Goal: Book appointment/travel/reservation

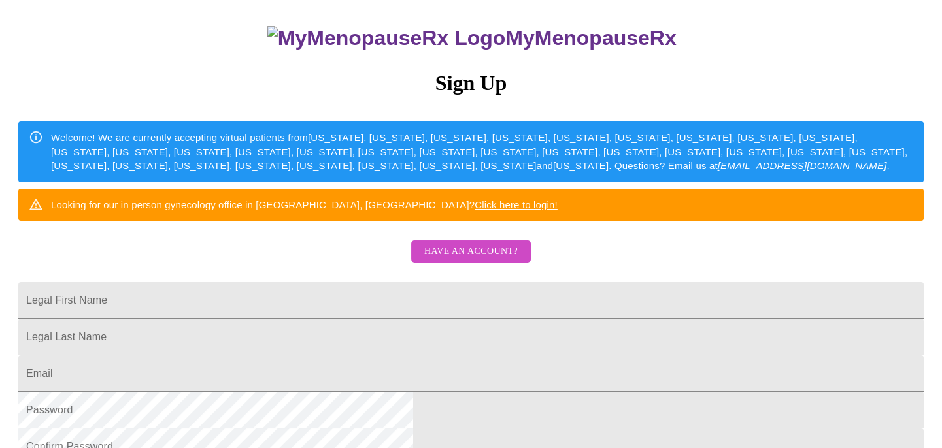
scroll to position [118, 0]
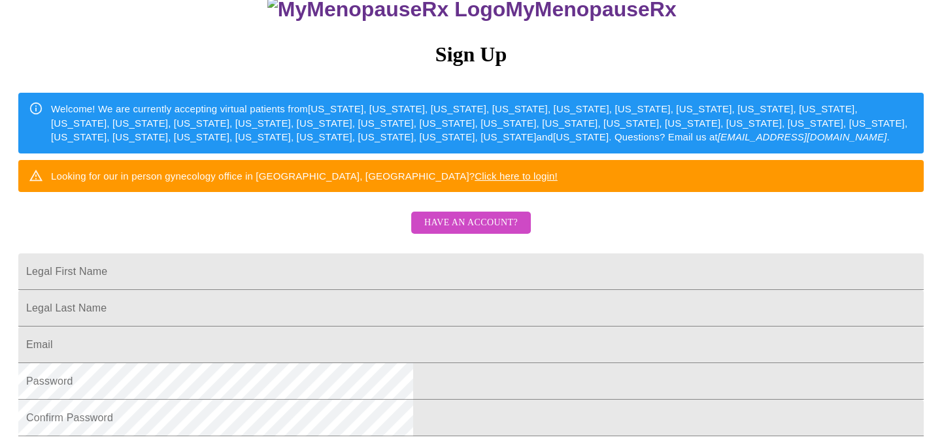
click at [557, 182] on link "Click here to login!" at bounding box center [515, 176] width 83 height 11
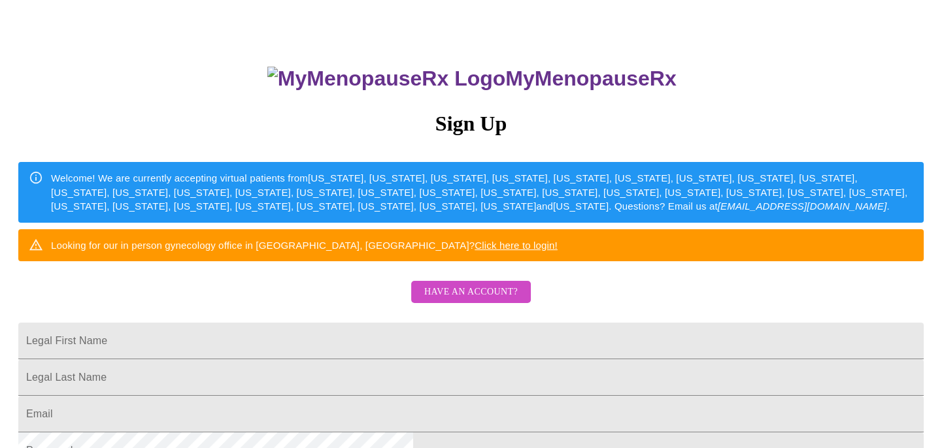
scroll to position [0, 0]
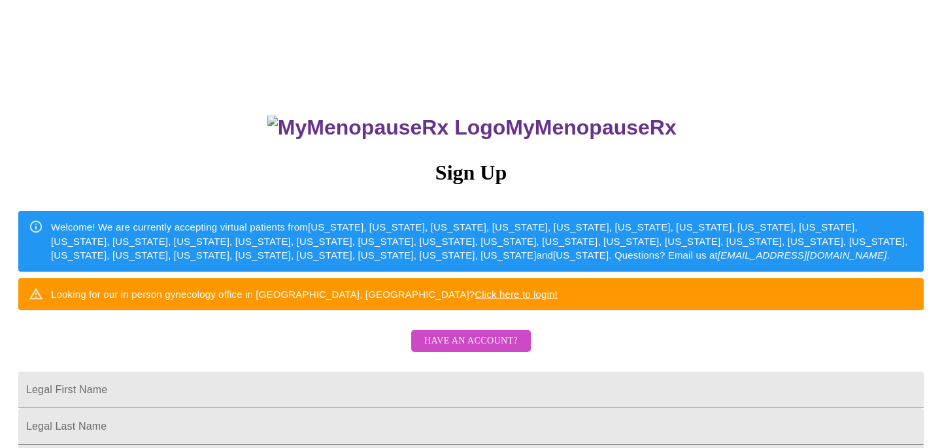
click at [477, 176] on h3 "Sign Up" at bounding box center [470, 173] width 905 height 24
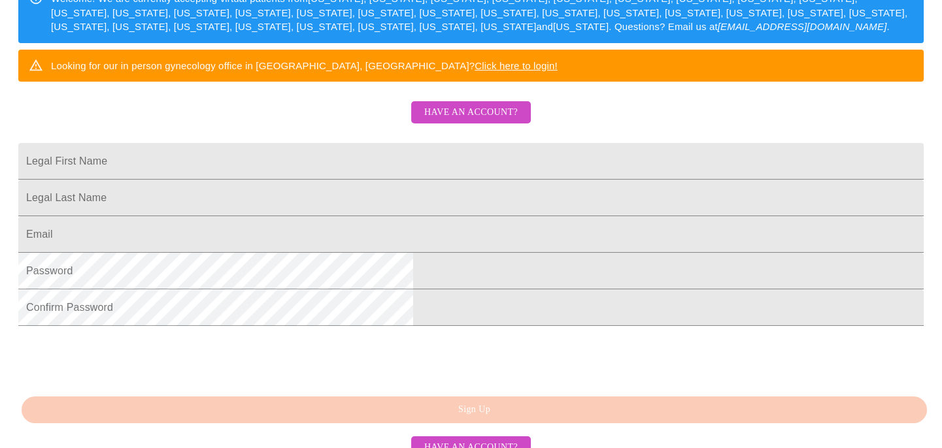
scroll to position [237, 0]
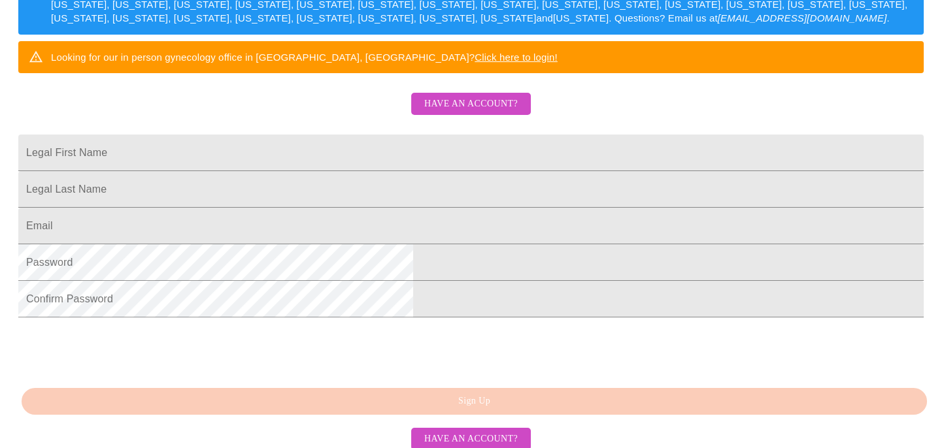
click at [557, 63] on link "Click here to login!" at bounding box center [515, 57] width 83 height 11
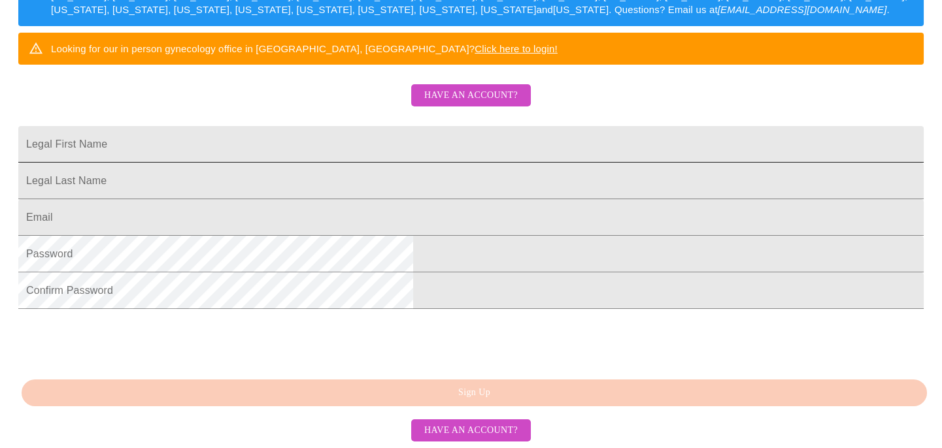
scroll to position [297, 0]
click at [450, 126] on input "Legal First Name" at bounding box center [470, 144] width 905 height 37
type input "[PERSON_NAME]"
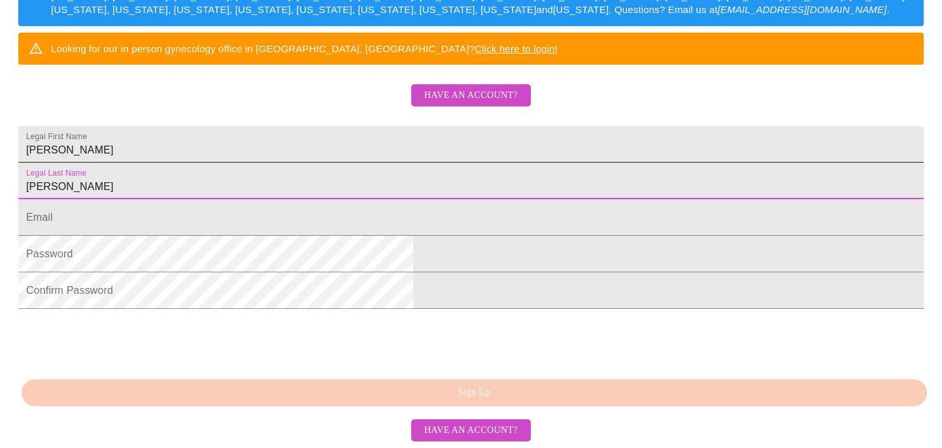
type input "[PERSON_NAME]"
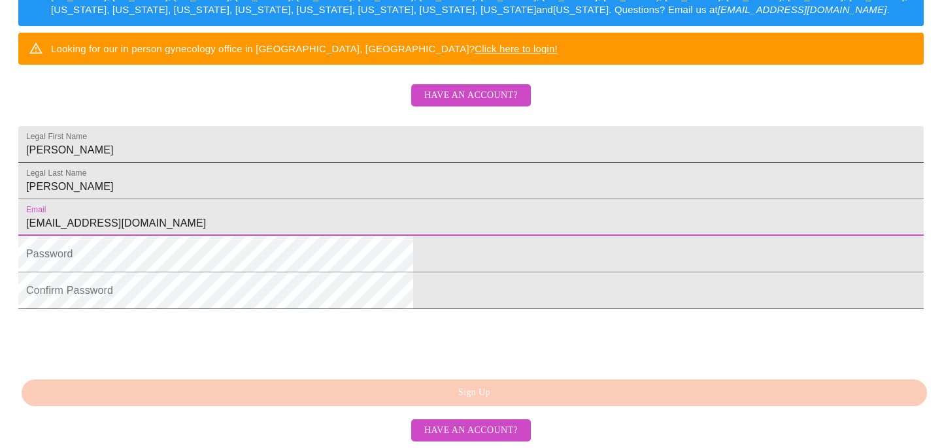
type input "[EMAIL_ADDRESS][DOMAIN_NAME]"
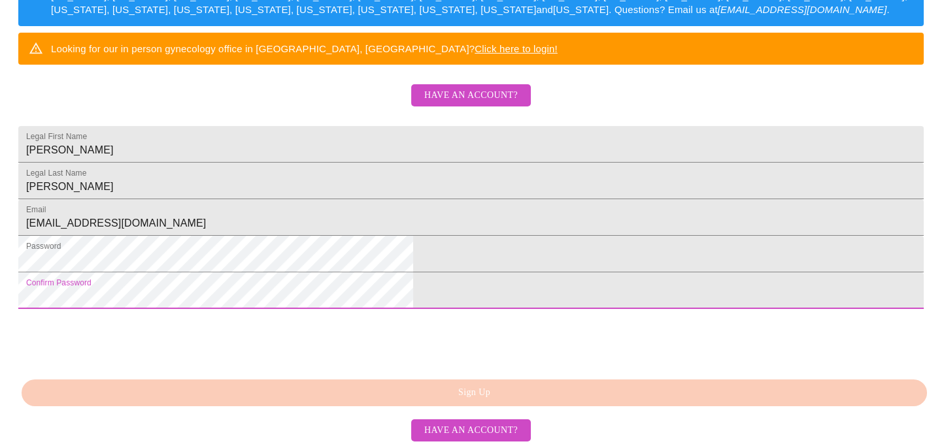
scroll to position [346, 0]
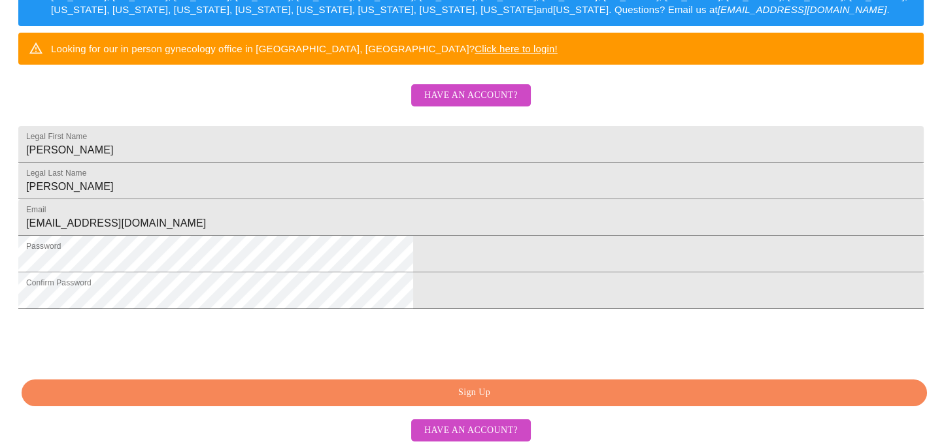
click at [553, 395] on span "Sign Up" at bounding box center [474, 393] width 875 height 16
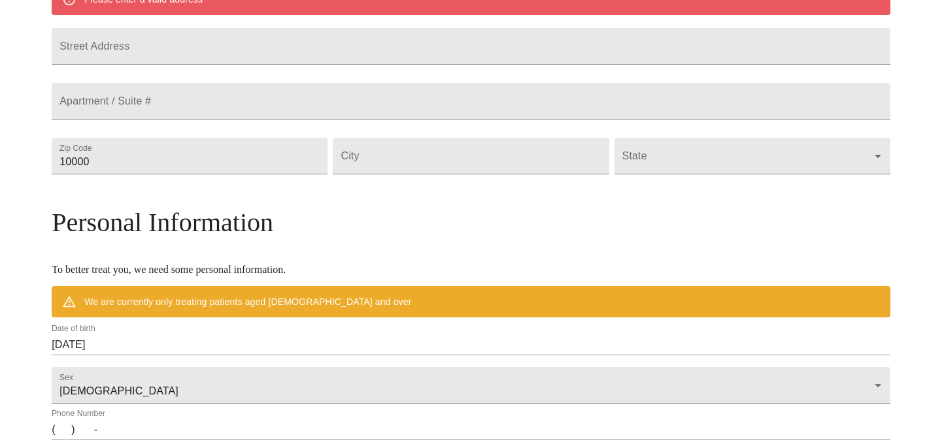
scroll to position [295, 0]
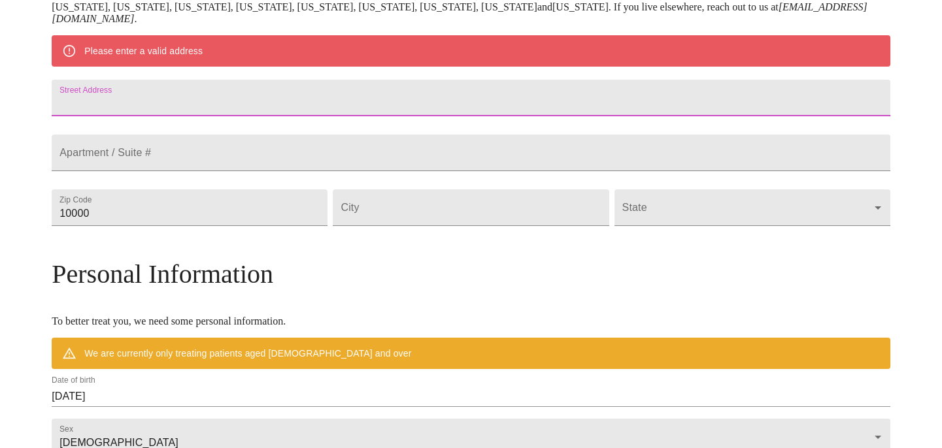
click at [350, 95] on input "Street Address" at bounding box center [471, 98] width 838 height 37
type input "[STREET_ADDRESS][PERSON_NAME]"
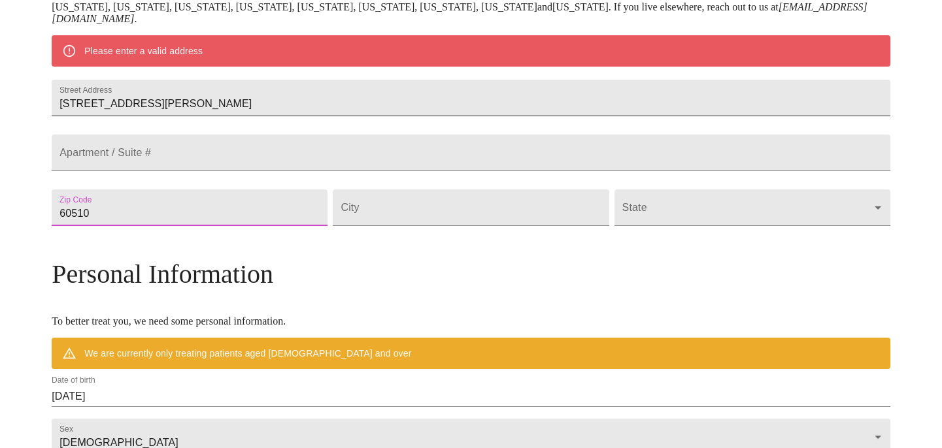
type input "60510"
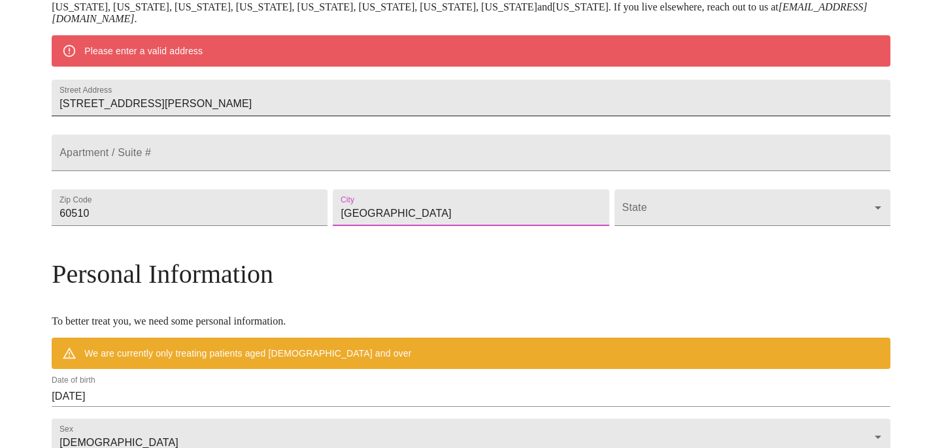
type input "[GEOGRAPHIC_DATA]"
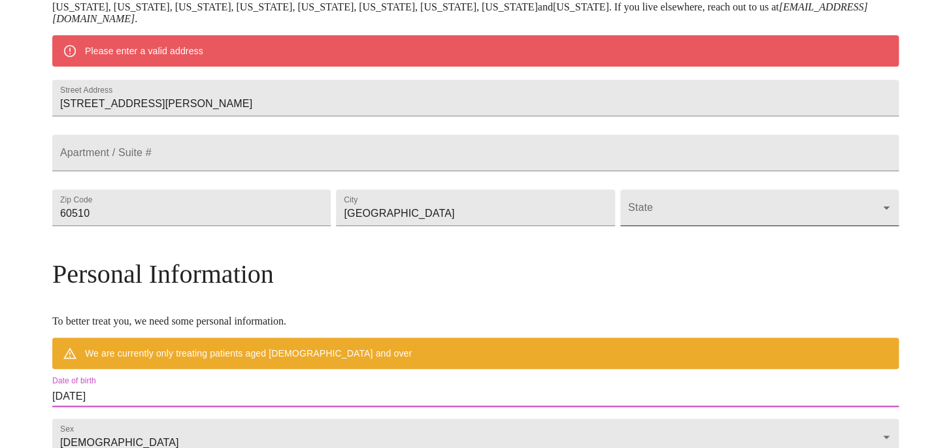
click at [693, 251] on body "MyMenopauseRx Welcome to MyMenopauseRx Since it's your first time here, you'll …" at bounding box center [475, 225] width 940 height 1031
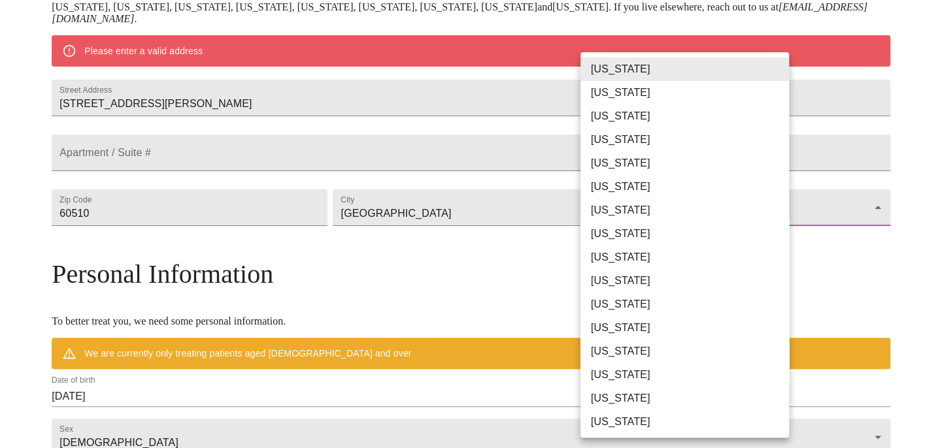
click at [654, 351] on li "[US_STATE]" at bounding box center [689, 352] width 218 height 24
type input "[US_STATE]"
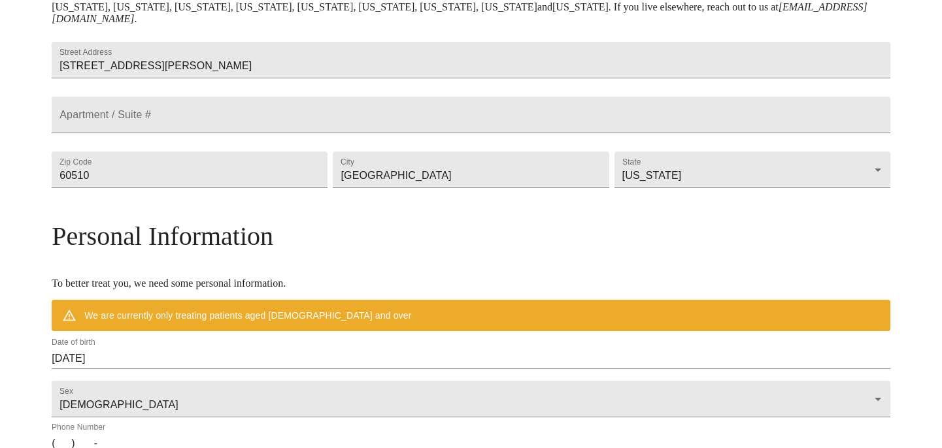
click at [786, 252] on h3 "Personal Information" at bounding box center [471, 236] width 838 height 31
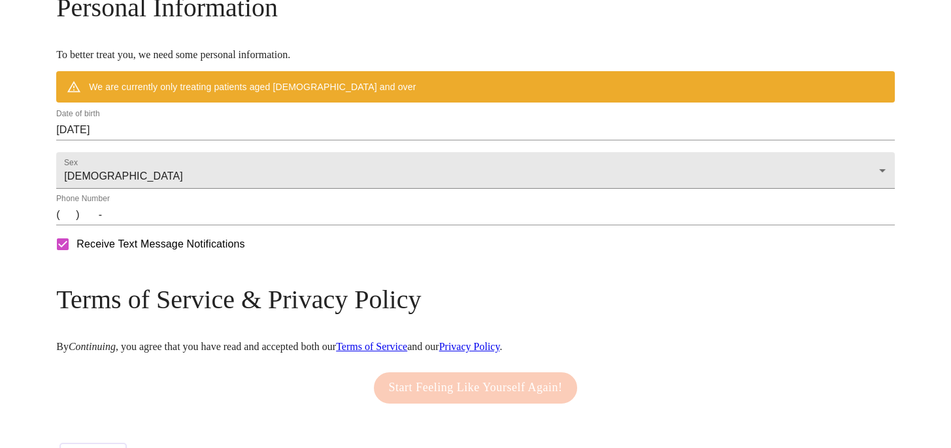
scroll to position [533, 0]
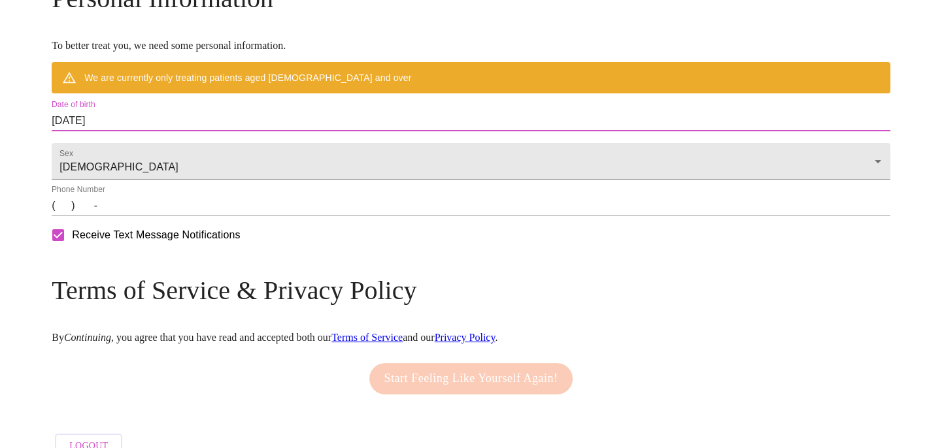
drag, startPoint x: 225, startPoint y: 152, endPoint x: 131, endPoint y: 150, distance: 93.5
click at [201, 131] on input "[DATE]" at bounding box center [471, 120] width 838 height 21
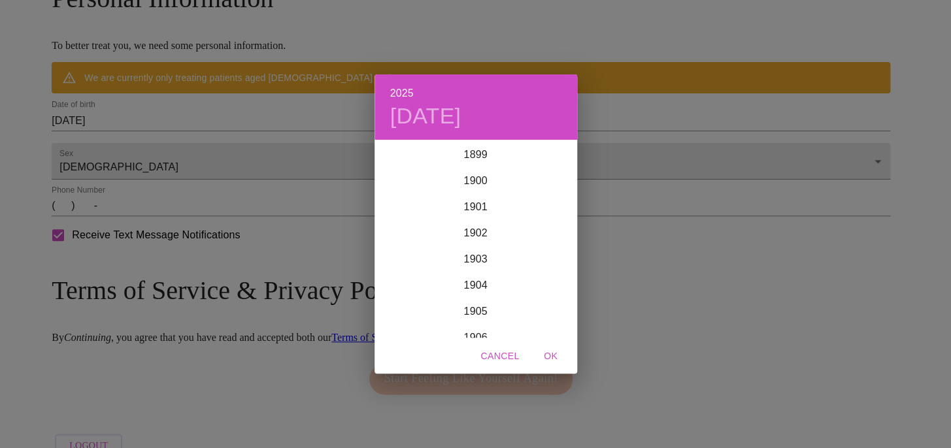
scroll to position [3215, 0]
click at [510, 348] on span "Cancel" at bounding box center [499, 356] width 39 height 16
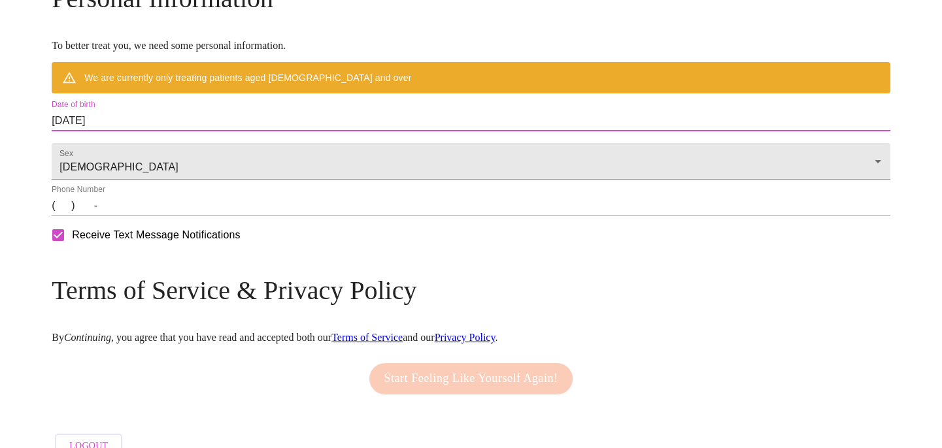
click at [254, 131] on input "[DATE]" at bounding box center [471, 120] width 838 height 21
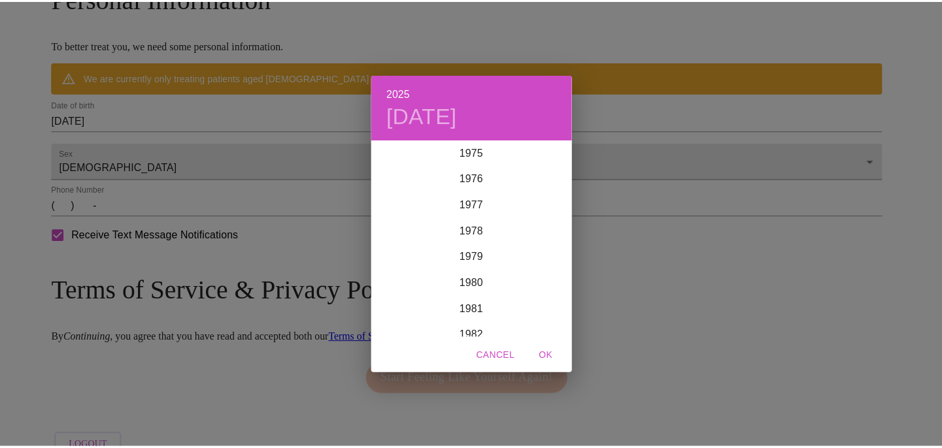
scroll to position [1967, 0]
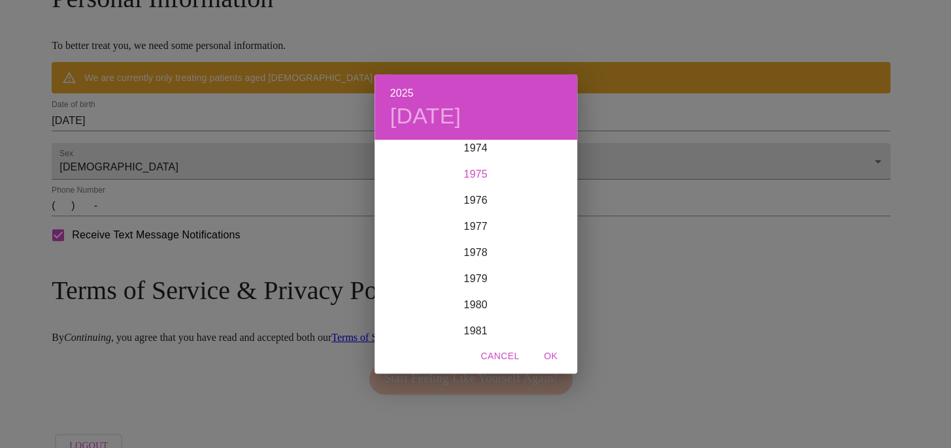
click at [474, 171] on div "1975" at bounding box center [475, 174] width 203 height 26
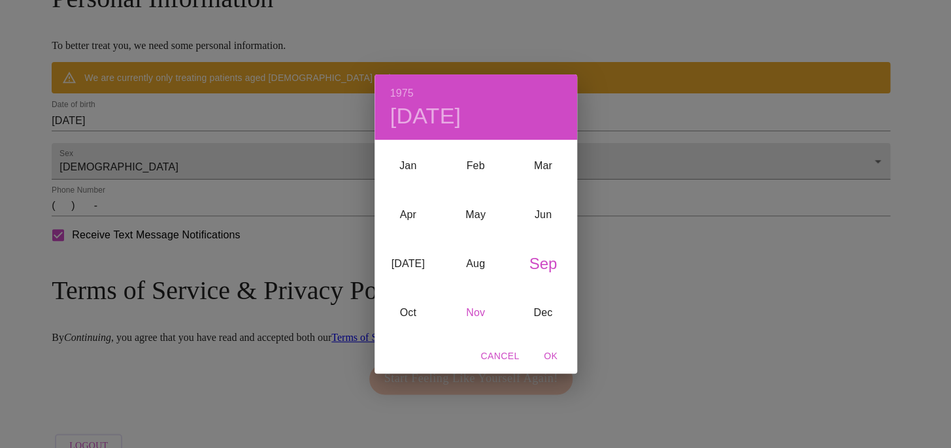
click at [475, 312] on div "Nov" at bounding box center [475, 313] width 67 height 49
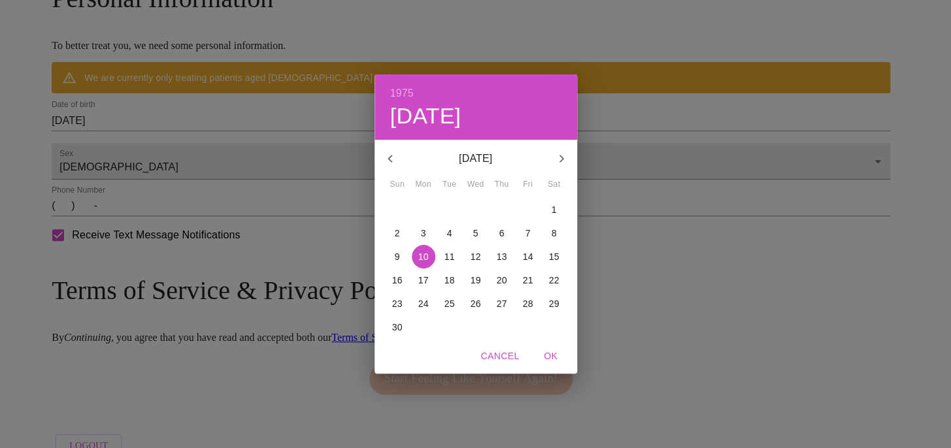
click at [427, 257] on p "10" at bounding box center [423, 256] width 10 height 13
click at [550, 352] on span "OK" at bounding box center [550, 356] width 31 height 16
type input "[DATE]"
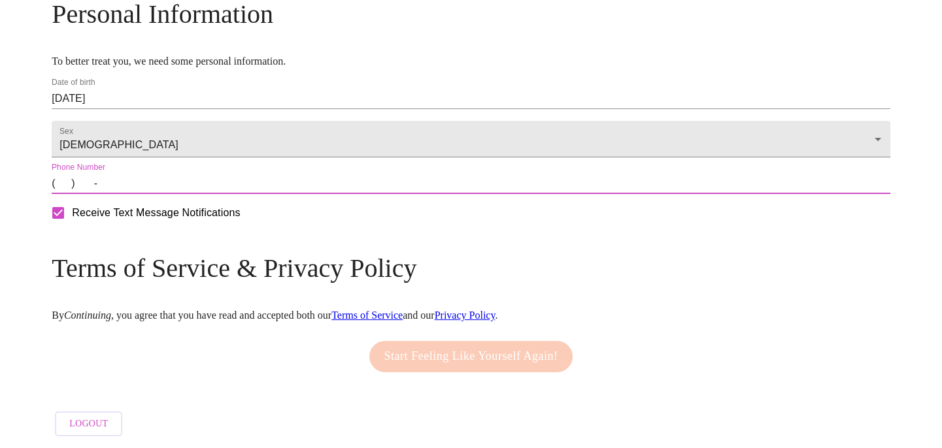
click at [161, 194] on input "(   )    -" at bounding box center [471, 183] width 838 height 21
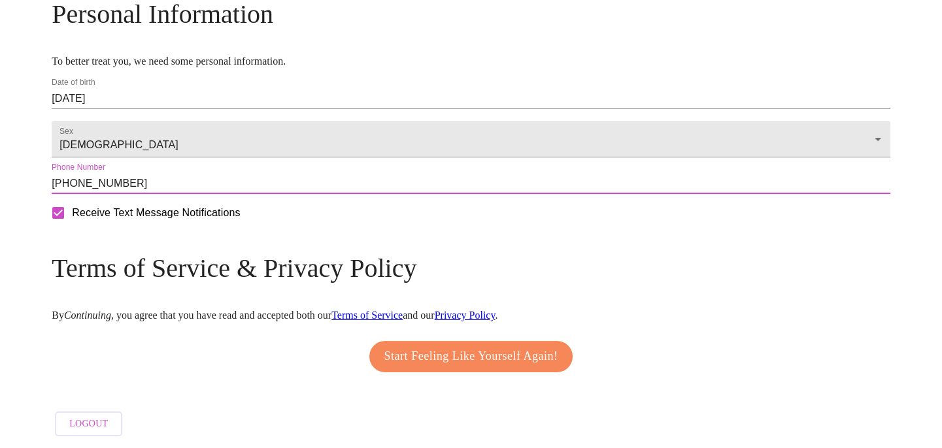
type input "[PHONE_NUMBER]"
click at [529, 367] on span "Start Feeling Like Yourself Again!" at bounding box center [471, 356] width 174 height 21
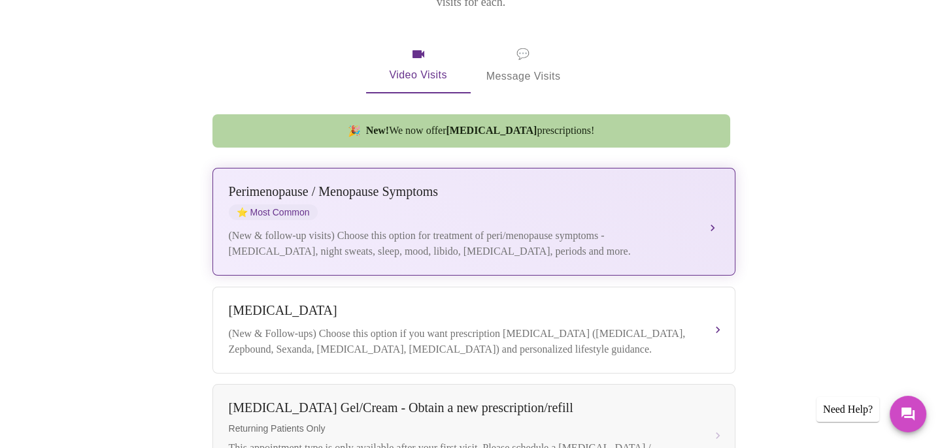
scroll to position [235, 0]
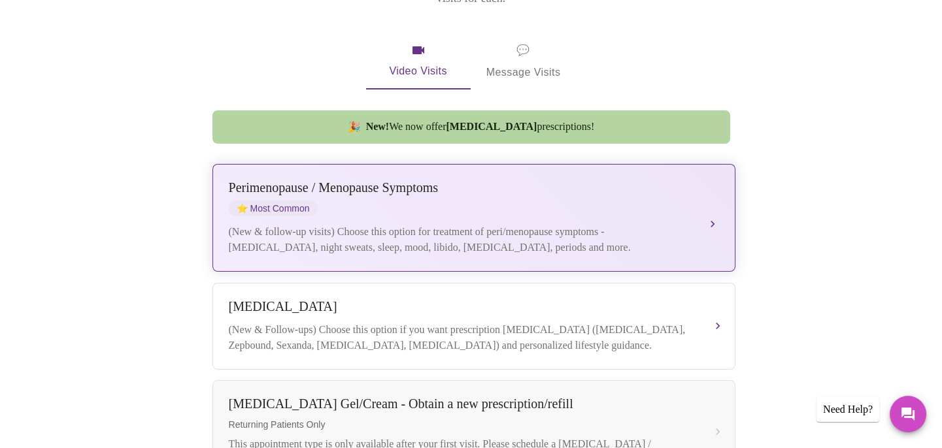
click at [365, 190] on div "[MEDICAL_DATA] / Menopause Symptoms ⭐ Most Common" at bounding box center [461, 198] width 464 height 36
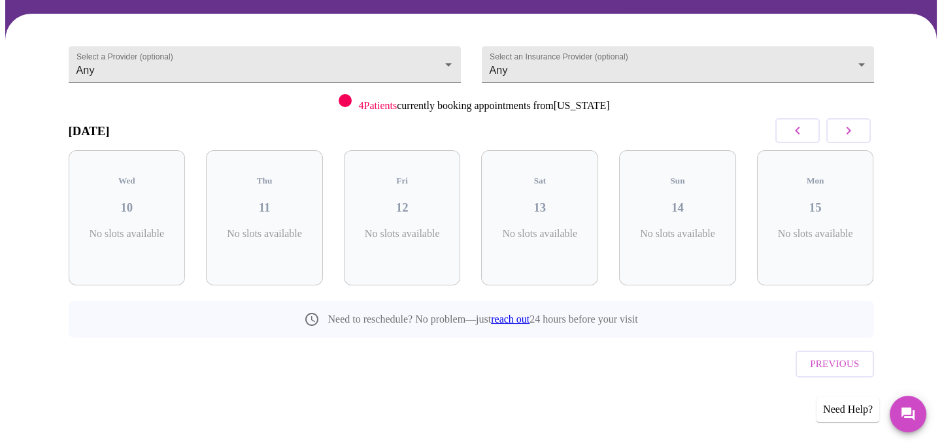
scroll to position [65, 0]
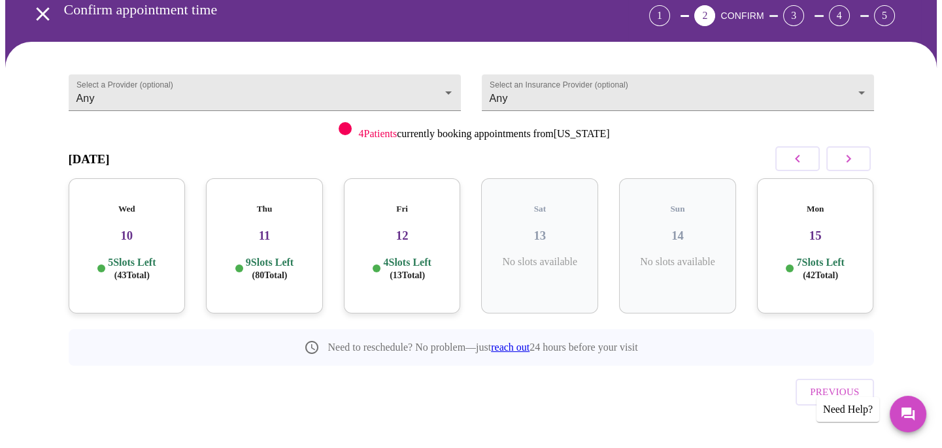
click at [270, 229] on h3 "11" at bounding box center [264, 236] width 96 height 14
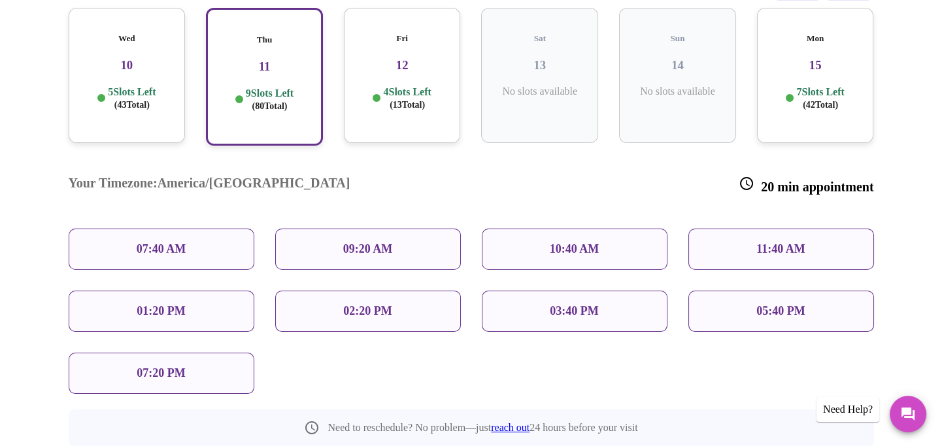
click at [555, 242] on p "10:40 AM" at bounding box center [575, 249] width 50 height 14
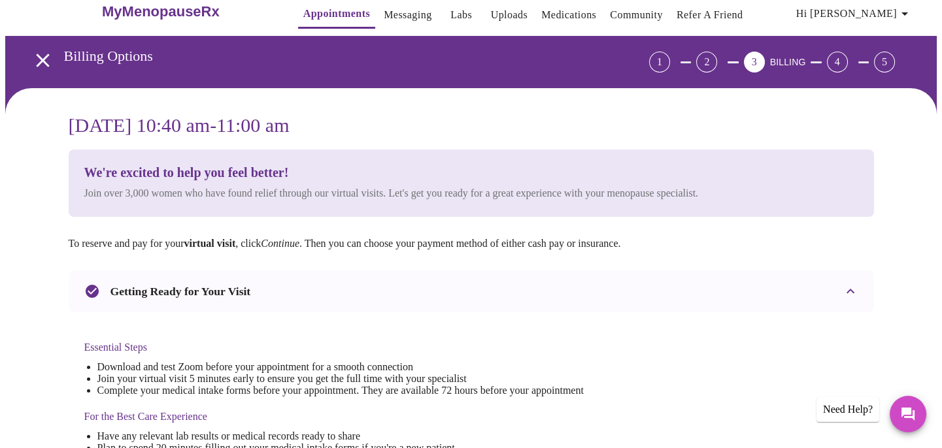
scroll to position [0, 0]
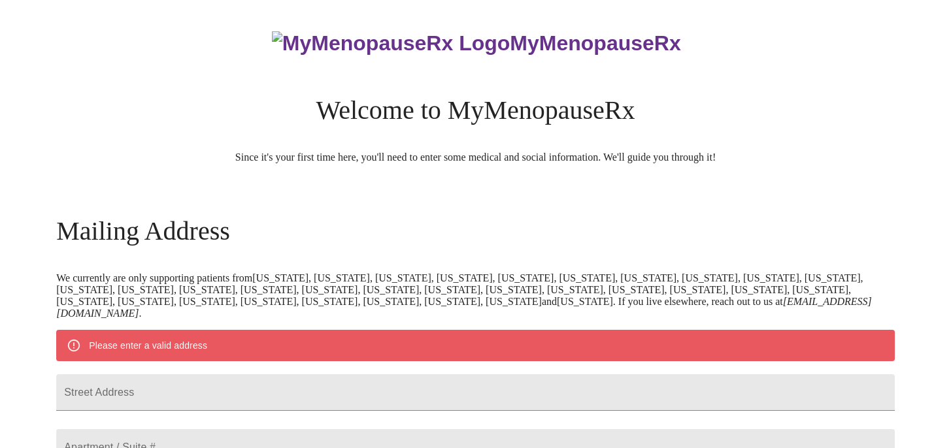
scroll to position [533, 0]
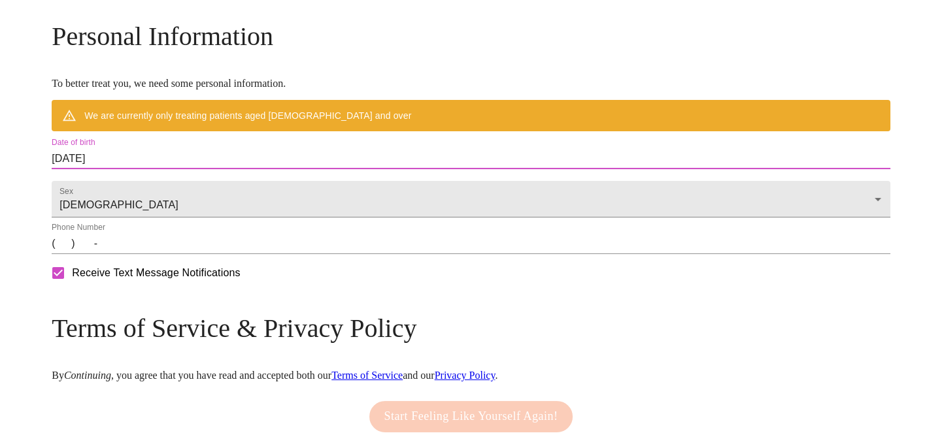
click at [509, 169] on input "[DATE]" at bounding box center [471, 158] width 838 height 21
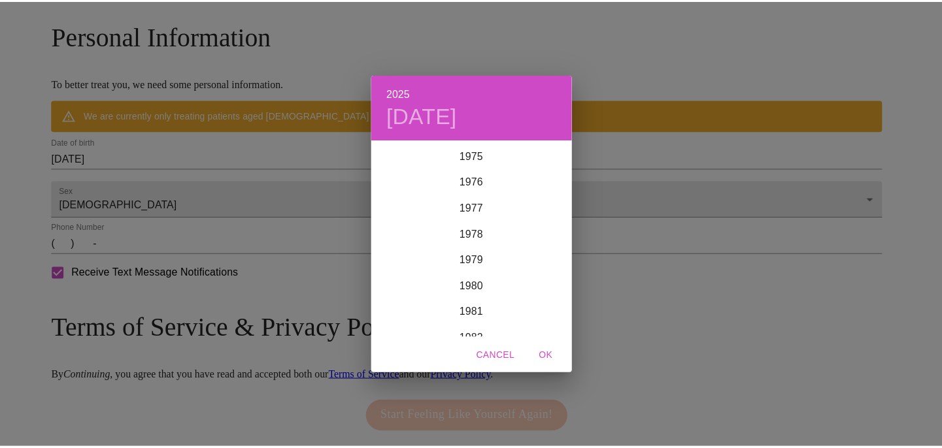
scroll to position [1967, 0]
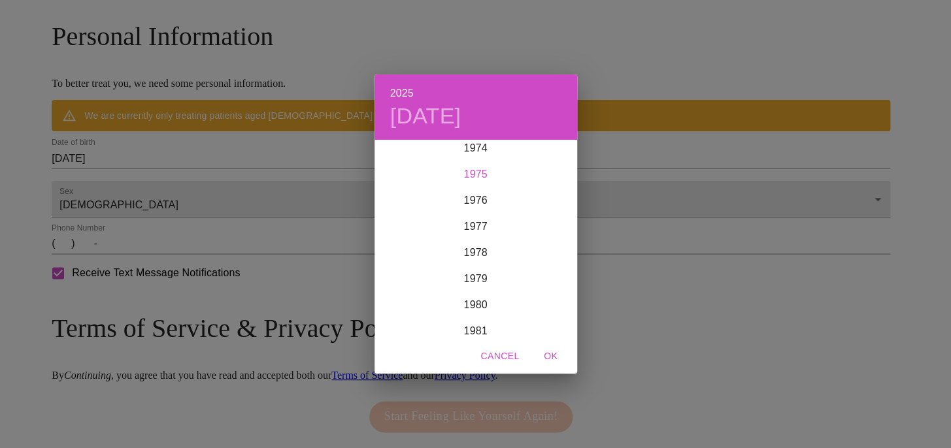
click at [476, 176] on div "1975" at bounding box center [475, 174] width 203 height 26
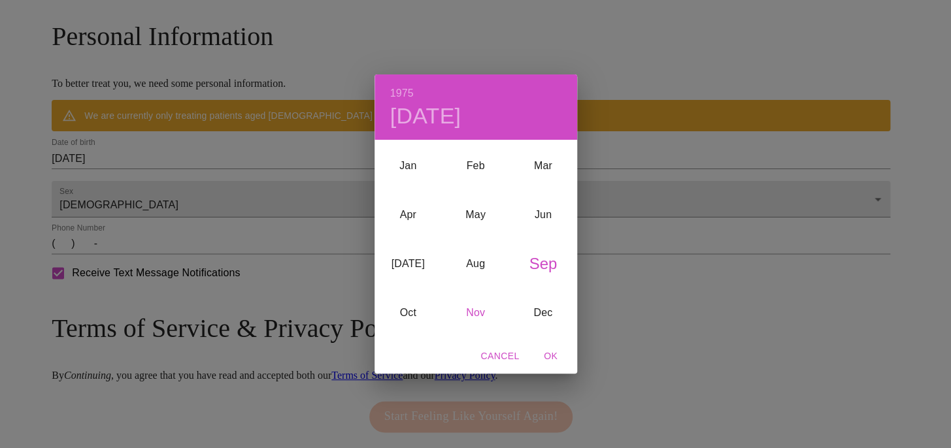
click at [479, 301] on div "Nov" at bounding box center [475, 313] width 67 height 49
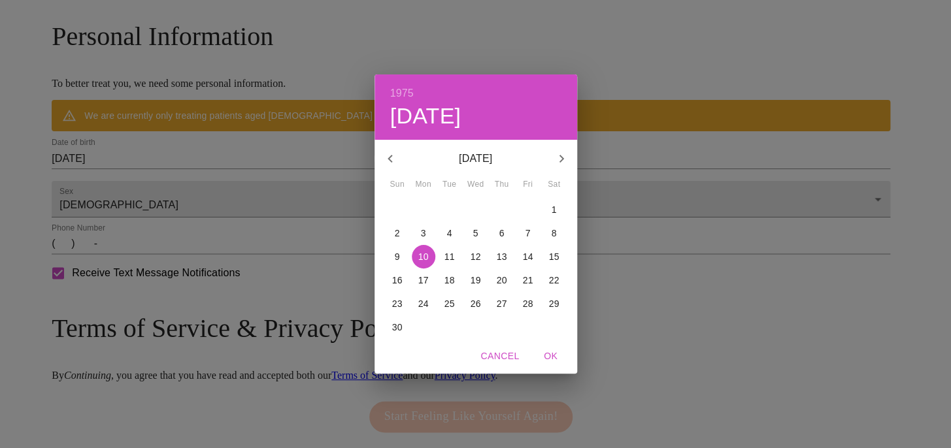
click at [421, 256] on p "10" at bounding box center [423, 256] width 10 height 13
click at [550, 359] on span "OK" at bounding box center [550, 356] width 31 height 16
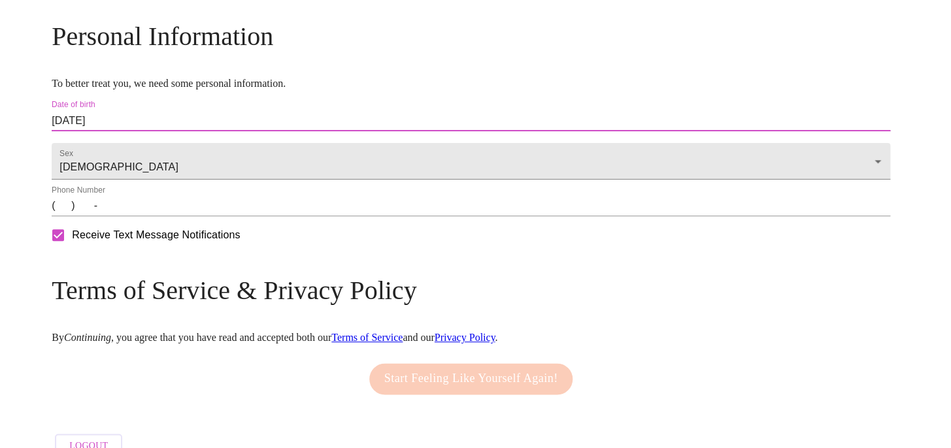
type input "[DATE]"
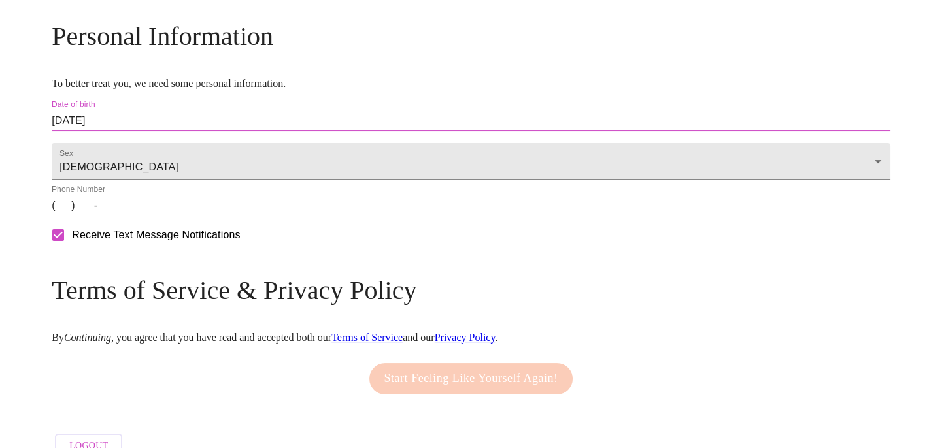
click at [171, 216] on input "(   )    -" at bounding box center [471, 205] width 838 height 21
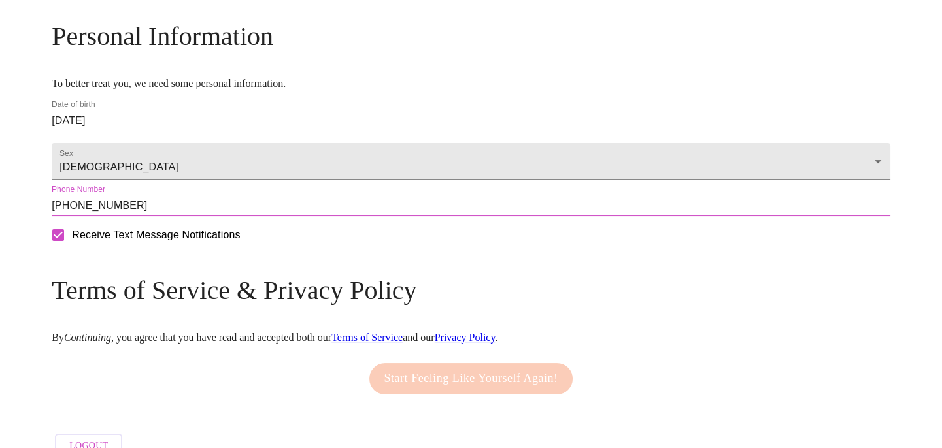
type input "[PHONE_NUMBER]"
click at [367, 306] on h3 "Terms of Service & Privacy Policy" at bounding box center [471, 290] width 838 height 31
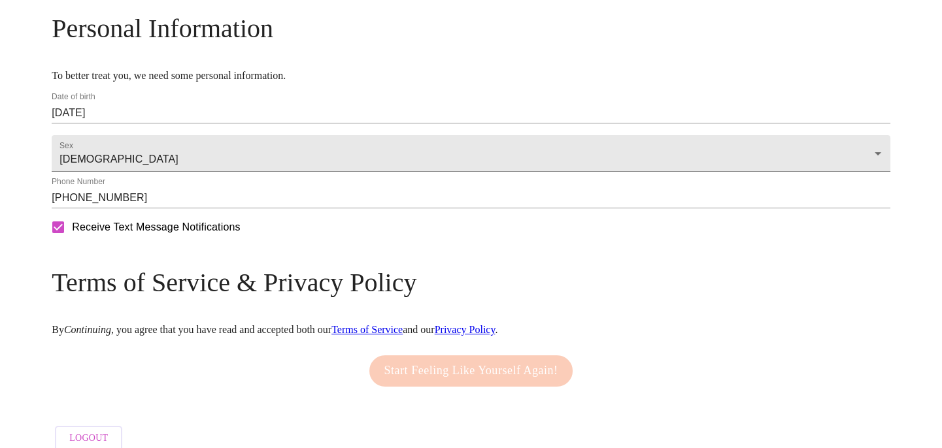
scroll to position [595, 0]
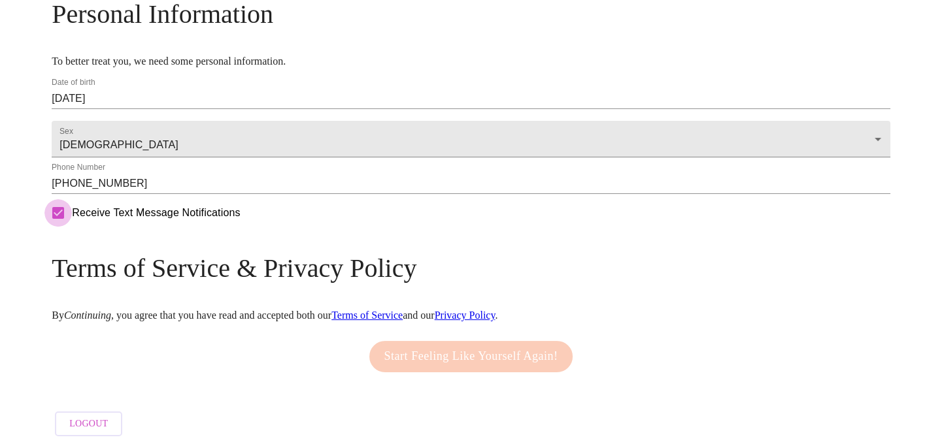
click at [72, 222] on input "Receive Text Message Notifications" at bounding box center [57, 212] width 27 height 27
checkbox input "true"
click at [297, 322] on div "Mailing Address We currently are only supporting patients from [US_STATE], [US_…" at bounding box center [471, 52] width 838 height 782
click at [212, 335] on div "Start Feeling Like Yourself Again!" at bounding box center [471, 357] width 838 height 44
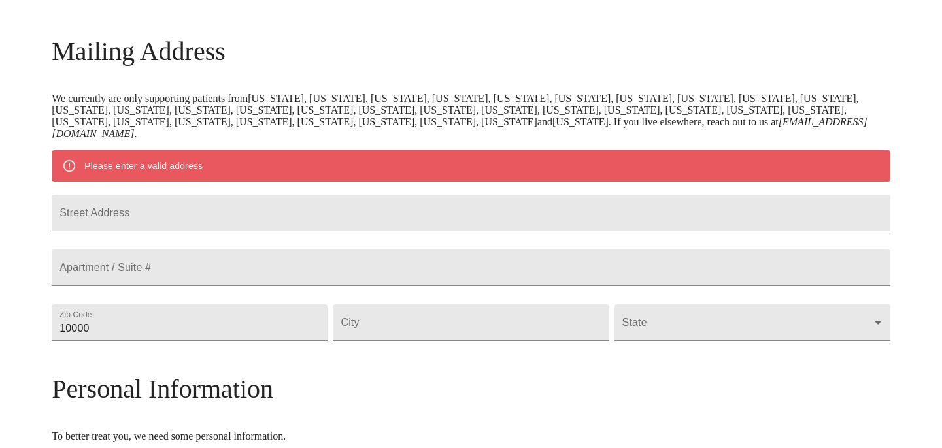
scroll to position [178, 0]
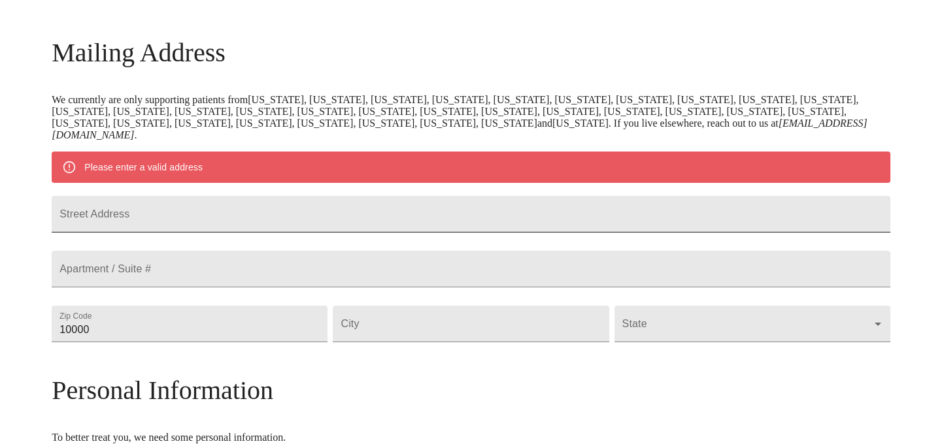
click at [269, 217] on input "Street Address" at bounding box center [471, 214] width 838 height 37
type input "[STREET_ADDRESS][PERSON_NAME]"
type input "60510"
type input "[GEOGRAPHIC_DATA]"
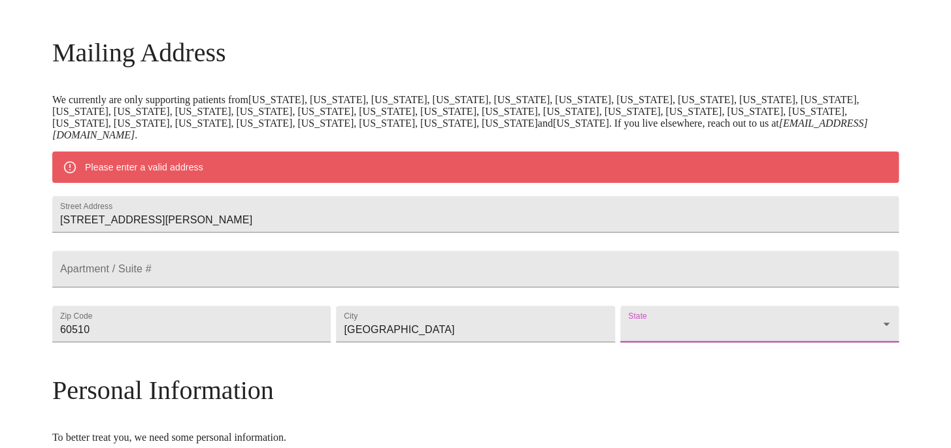
click at [696, 363] on body "MyMenopauseRx Welcome to MyMenopauseRx Since it's your first time here, you'll …" at bounding box center [475, 323] width 940 height 993
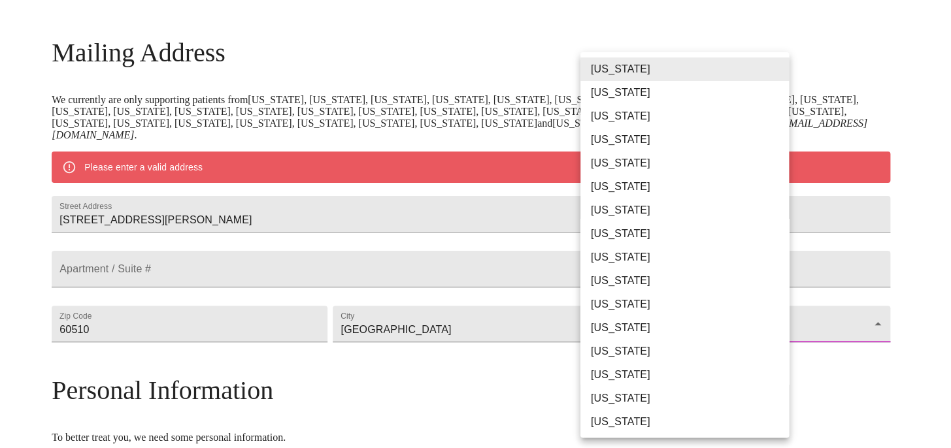
click at [694, 350] on li "[US_STATE]" at bounding box center [689, 352] width 218 height 24
type input "[US_STATE]"
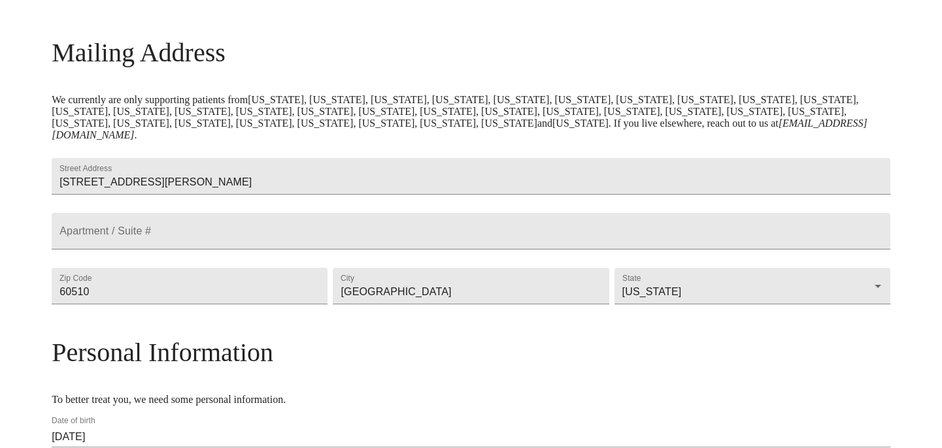
click at [833, 343] on div "MyMenopauseRx Welcome to MyMenopauseRx Since it's your first time here, you'll …" at bounding box center [471, 304] width 838 height 955
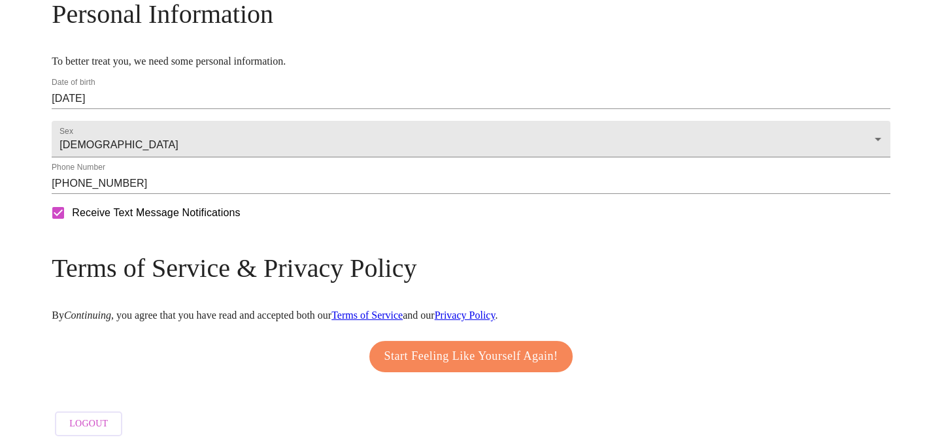
scroll to position [557, 0]
click at [495, 357] on span "Start Feeling Like Yourself Again!" at bounding box center [471, 356] width 174 height 21
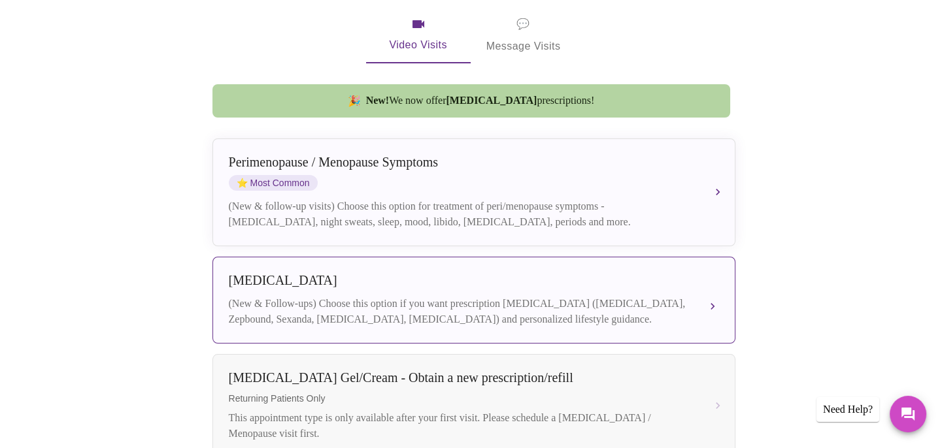
scroll to position [255, 0]
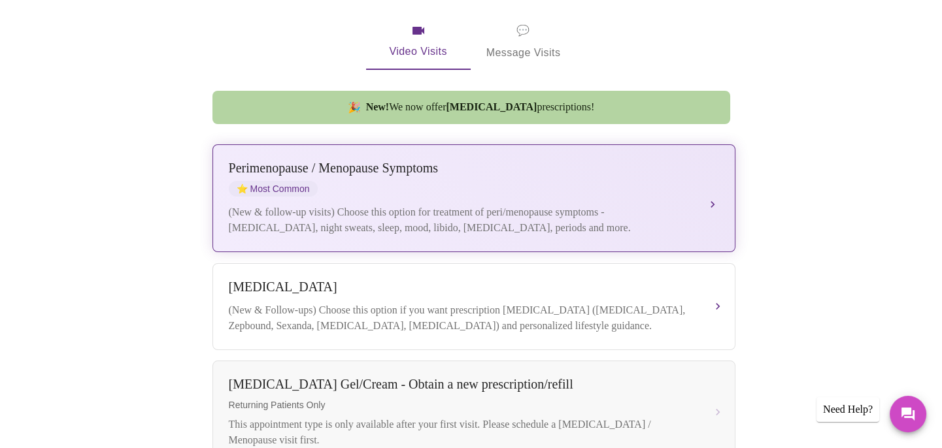
click at [508, 211] on div "(New & follow-up visits) Choose this option for treatment of peri/menopause sym…" at bounding box center [461, 220] width 464 height 31
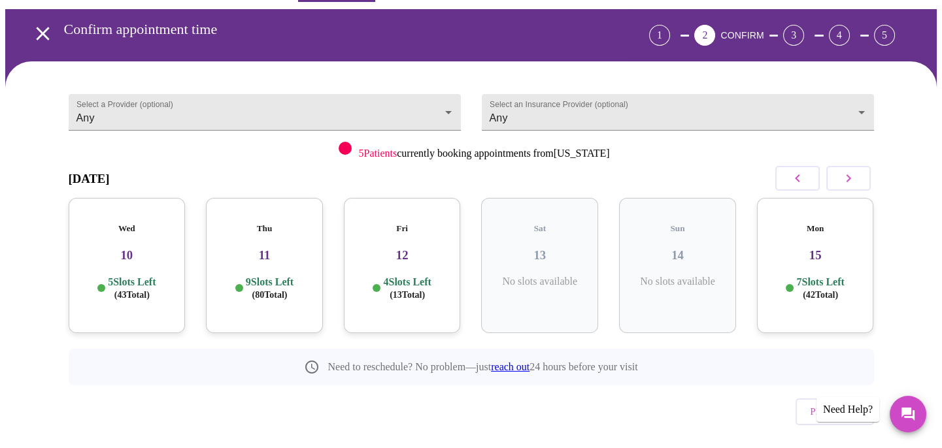
scroll to position [32, 0]
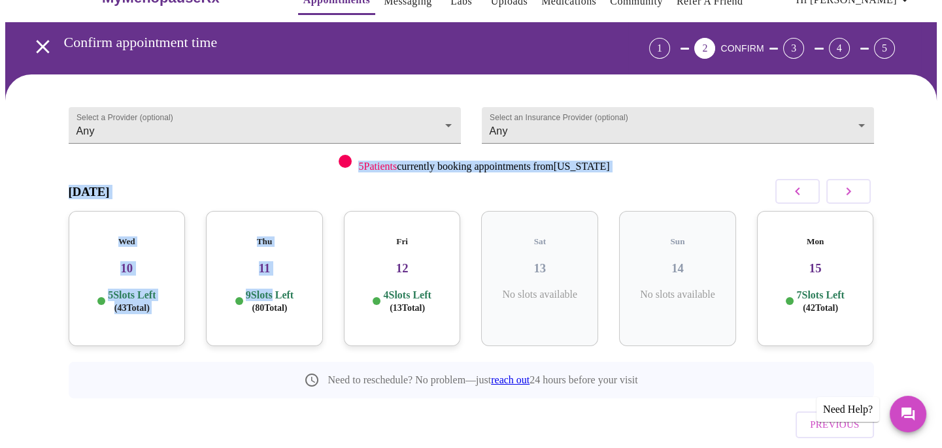
drag, startPoint x: 268, startPoint y: 273, endPoint x: 286, endPoint y: 157, distance: 117.0
click at [286, 157] on div "Select a Provider (optional) Any Any Select an Insurance Provider (optional) An…" at bounding box center [471, 267] width 805 height 355
click at [286, 157] on div "5 Patients currently booking appointments from [US_STATE]" at bounding box center [471, 161] width 805 height 22
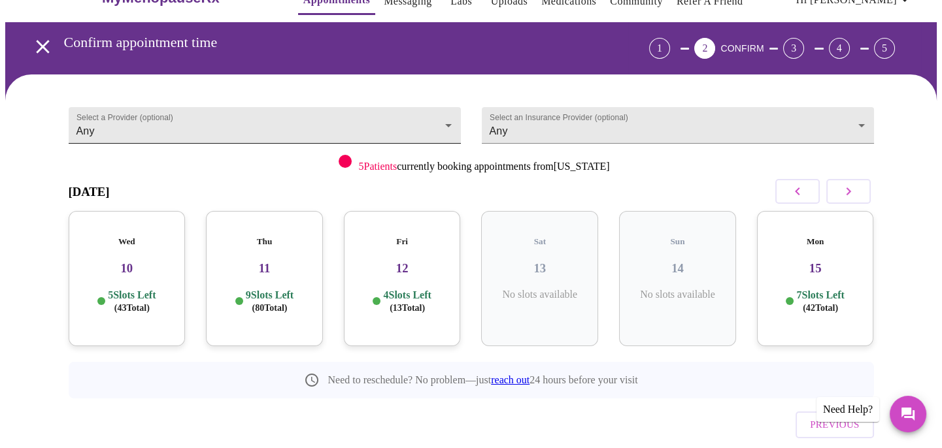
click at [257, 121] on body "MyMenopauseRx Appointments Messaging Labs Uploads Medications Community Refer a…" at bounding box center [470, 238] width 931 height 531
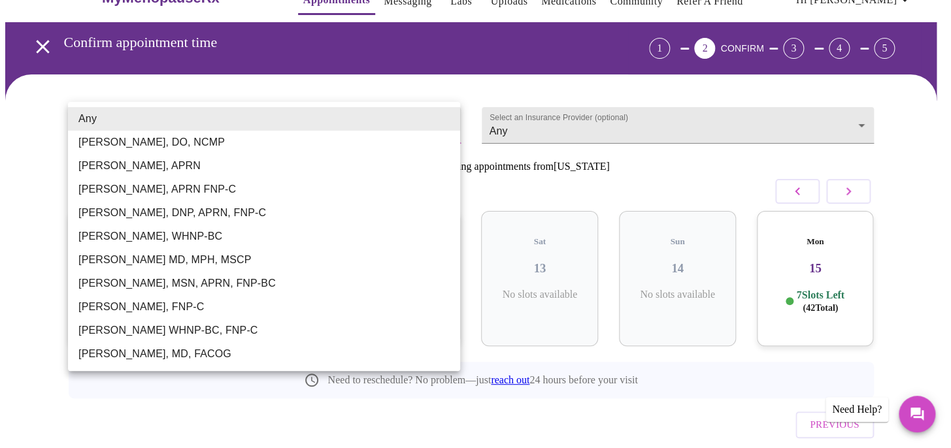
click at [184, 353] on li "[PERSON_NAME], MD, FACOG" at bounding box center [264, 354] width 392 height 24
type input "[PERSON_NAME], MD, FACOG"
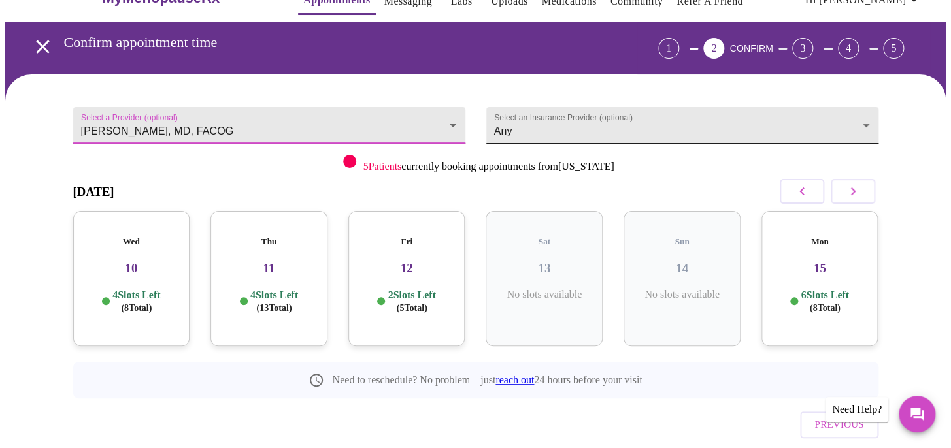
click at [574, 122] on body "MyMenopauseRx Appointments Messaging Labs Uploads Medications Community Refer a…" at bounding box center [475, 238] width 940 height 531
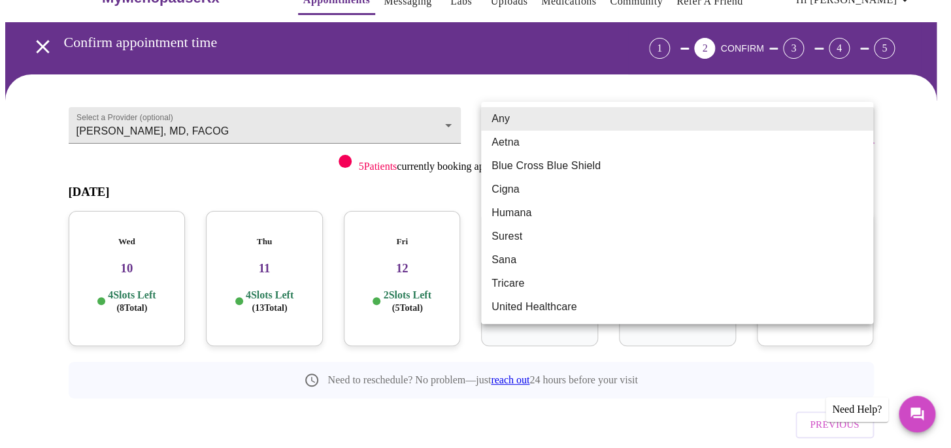
click at [560, 167] on li "Blue Cross Blue Shield" at bounding box center [677, 166] width 392 height 24
type input "Blue Cross Blue Shield"
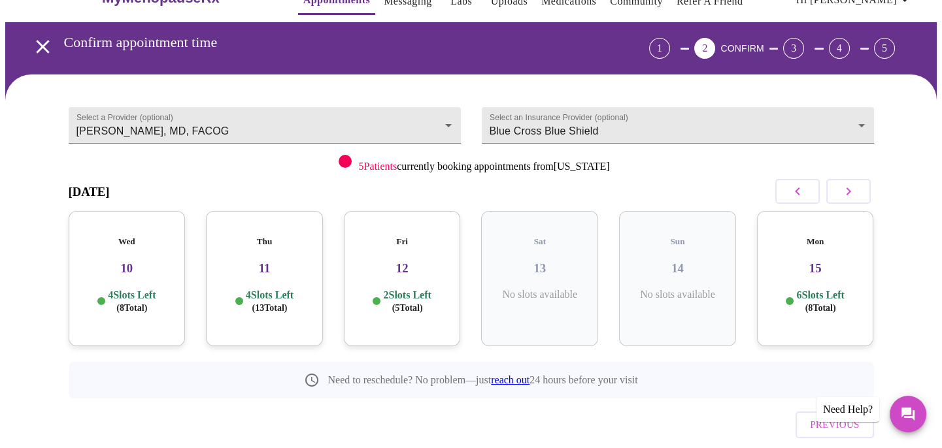
click at [246, 261] on h3 "11" at bounding box center [264, 268] width 96 height 14
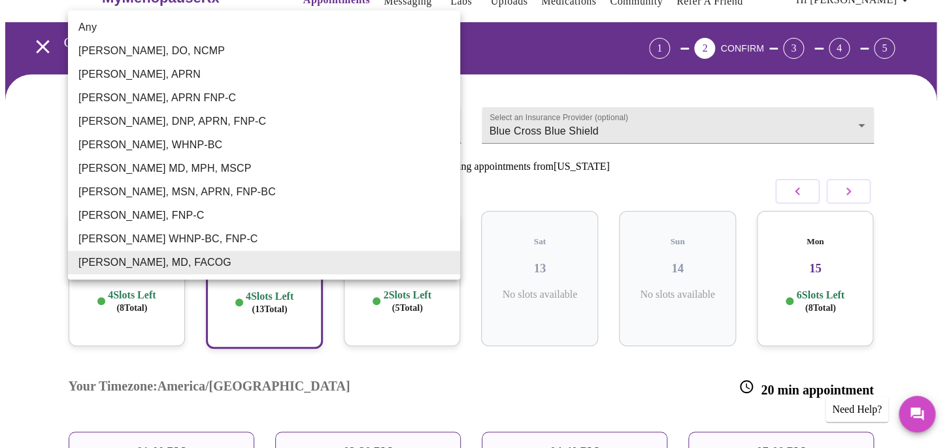
click at [262, 114] on body "MyMenopauseRx Appointments Messaging Labs Uploads Medications Community Refer a…" at bounding box center [475, 301] width 940 height 657
click at [111, 24] on li "Any" at bounding box center [264, 28] width 392 height 24
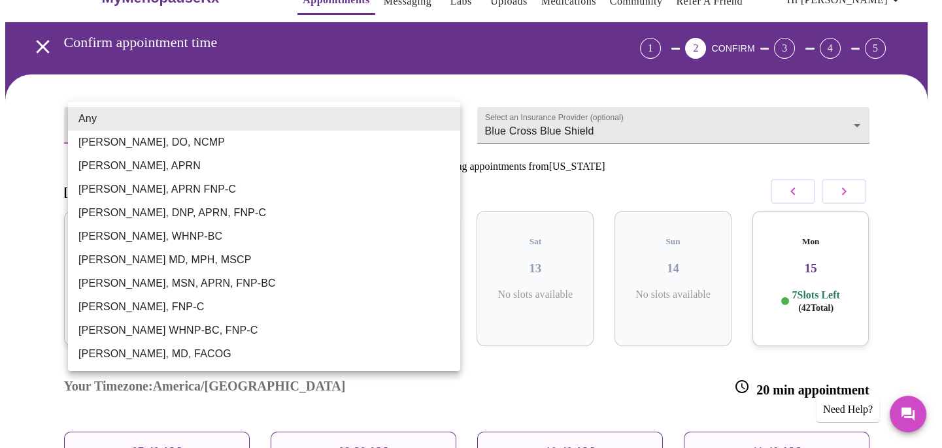
click at [152, 124] on body "MyMenopauseRx Appointments Messaging Labs Uploads Medications Community Refer a…" at bounding box center [470, 364] width 931 height 782
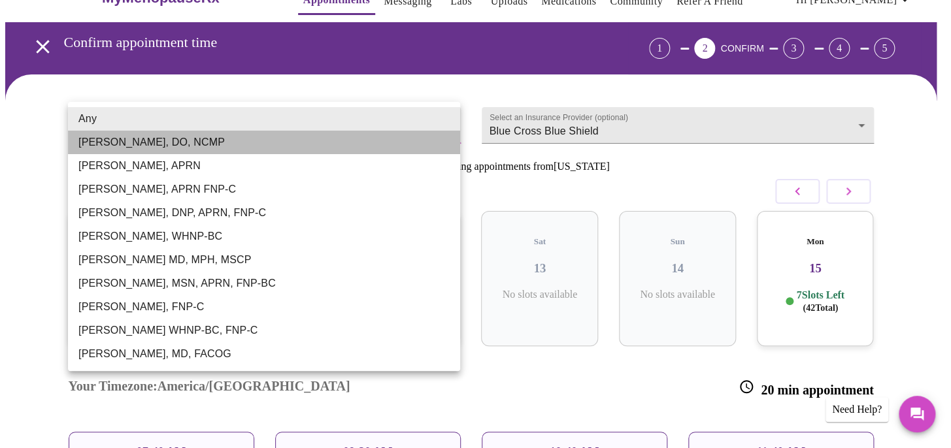
click at [156, 139] on li "[PERSON_NAME], DO, NCMP" at bounding box center [264, 143] width 392 height 24
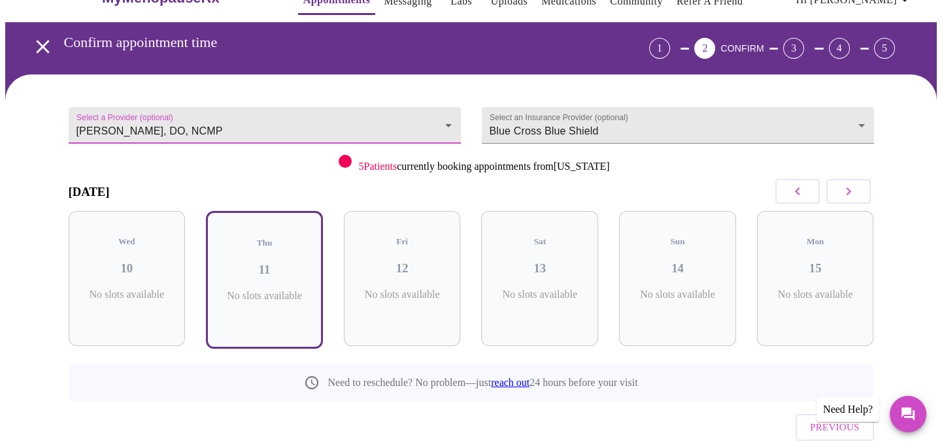
click at [321, 122] on body "MyMenopauseRx Appointments Messaging Labs Uploads Medications Community Refer a…" at bounding box center [470, 239] width 931 height 533
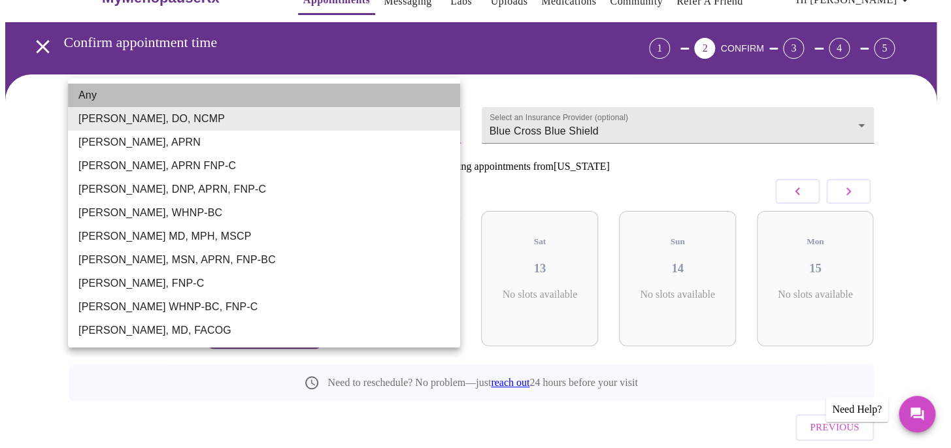
click at [318, 95] on li "Any" at bounding box center [264, 96] width 392 height 24
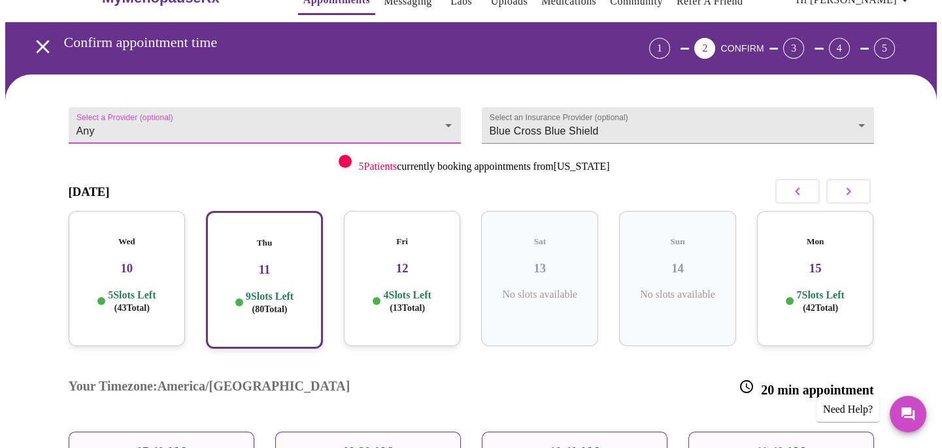
click at [318, 125] on body "MyMenopauseRx Appointments Messaging Labs Uploads Medications Community Refer a…" at bounding box center [470, 364] width 931 height 782
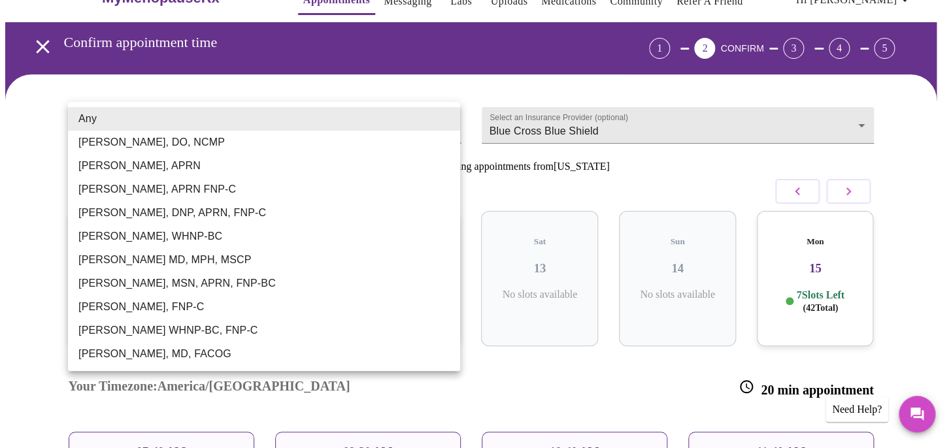
click at [278, 135] on li "[PERSON_NAME], DO, NCMP" at bounding box center [264, 143] width 392 height 24
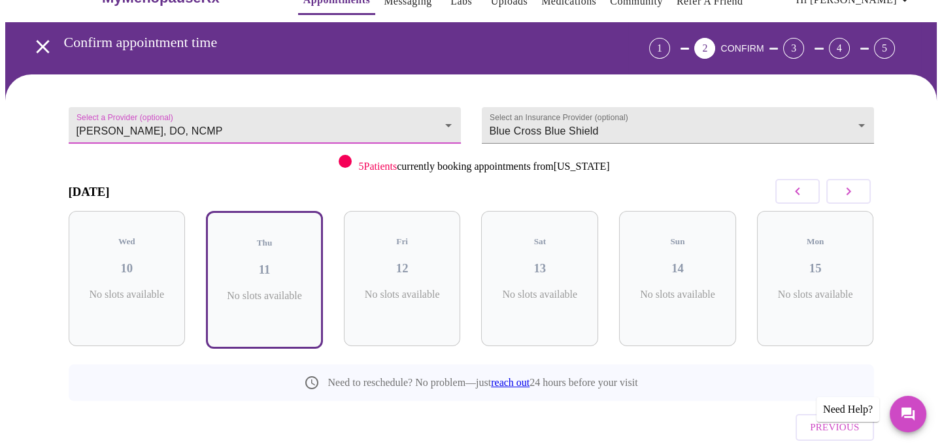
click at [850, 201] on button "button" at bounding box center [848, 191] width 44 height 25
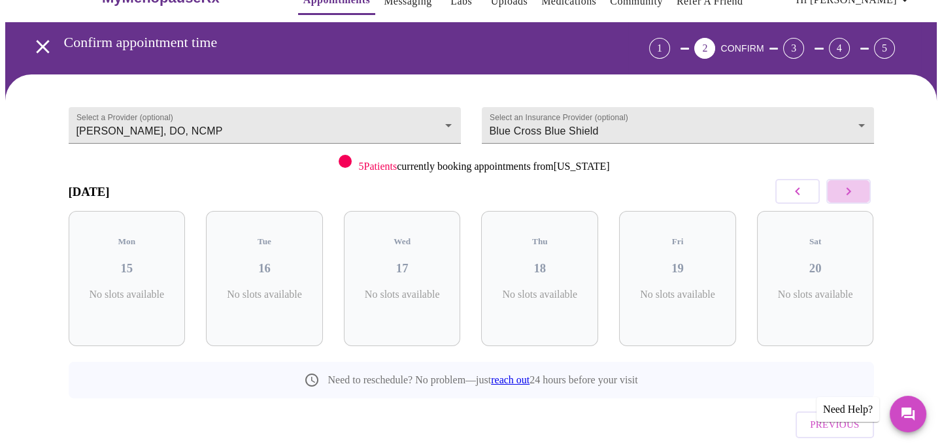
click at [850, 196] on icon "button" at bounding box center [848, 192] width 16 height 16
click at [807, 191] on button "button" at bounding box center [797, 191] width 44 height 25
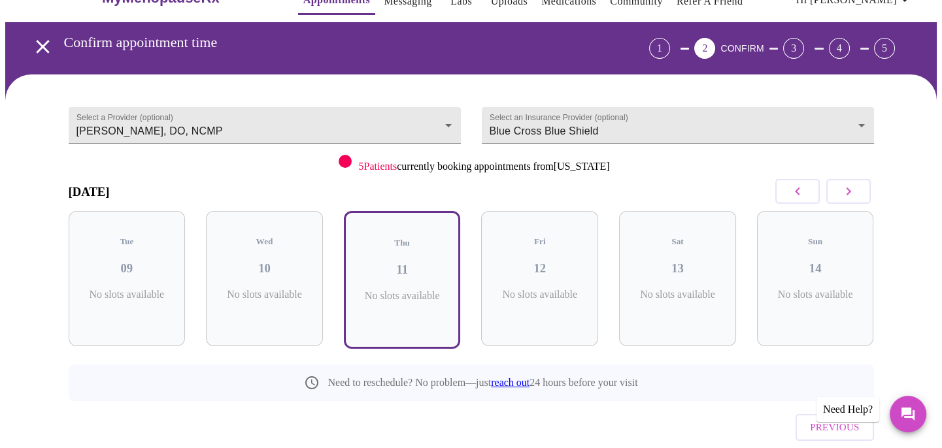
click at [807, 191] on button "button" at bounding box center [797, 191] width 44 height 25
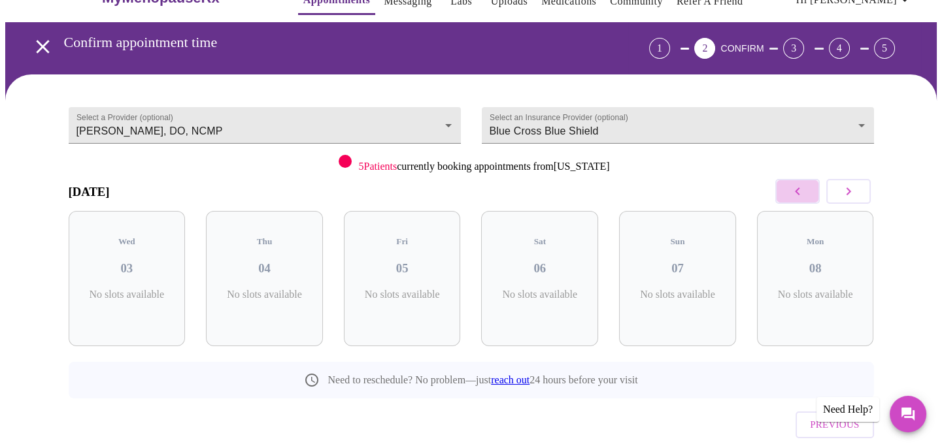
click at [807, 191] on button "button" at bounding box center [797, 191] width 44 height 25
click at [849, 187] on icon "button" at bounding box center [848, 192] width 16 height 16
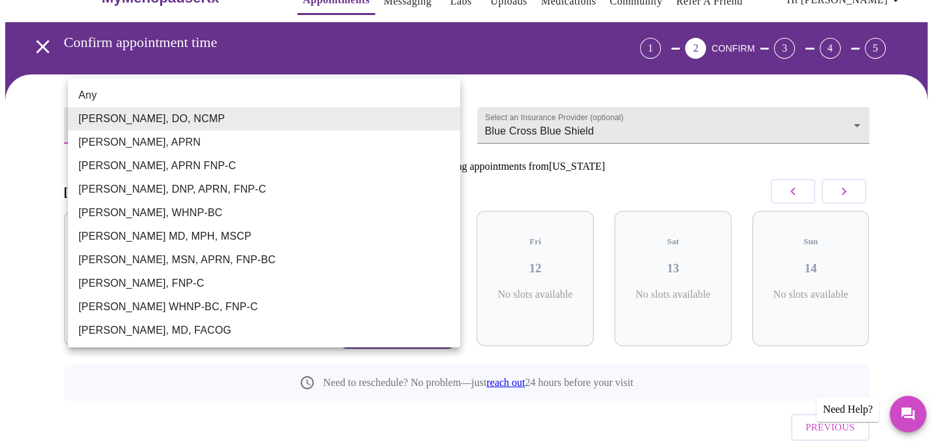
click at [237, 131] on body "MyMenopauseRx Appointments Messaging Labs Uploads Medications Community Refer a…" at bounding box center [470, 239] width 931 height 533
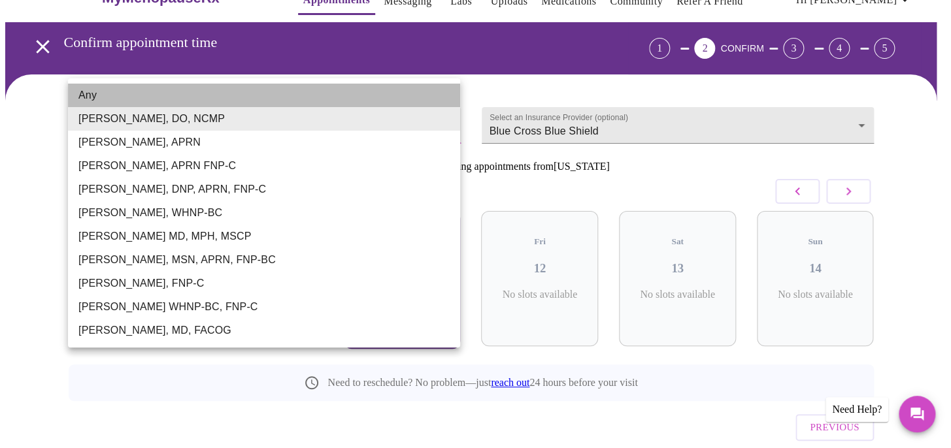
click at [247, 105] on li "Any" at bounding box center [264, 96] width 392 height 24
type input "Any"
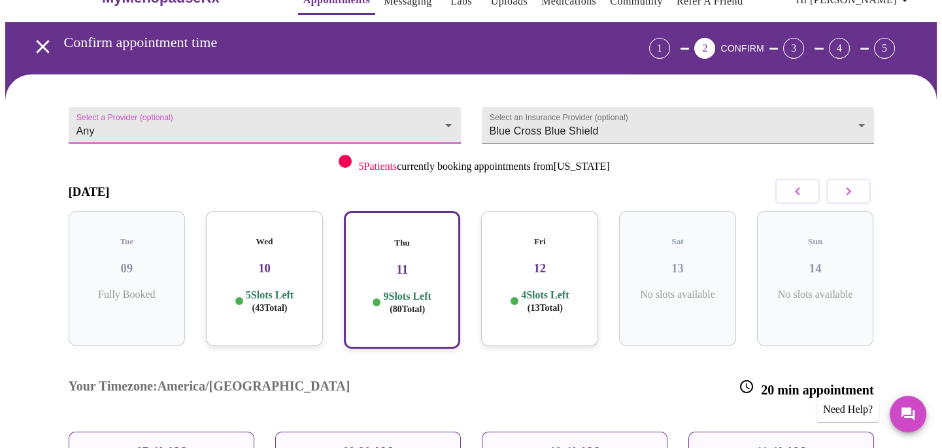
click at [403, 290] on p "9 Slots Left ( 80 Total)" at bounding box center [407, 302] width 48 height 25
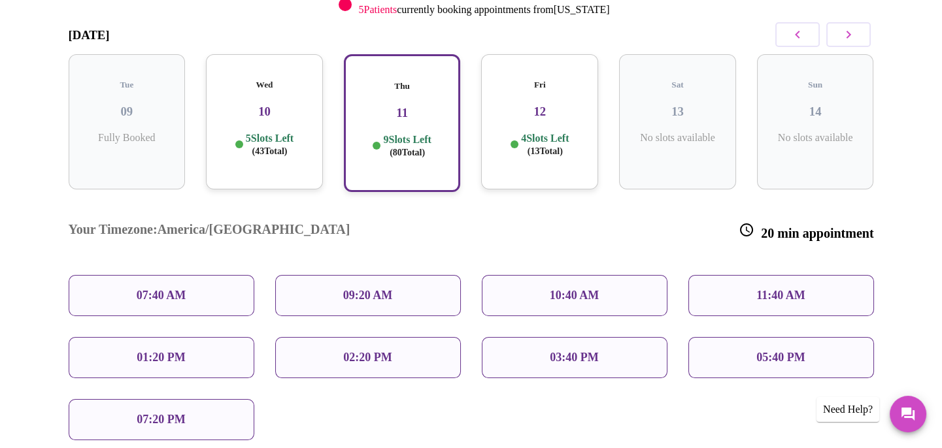
scroll to position [210, 0]
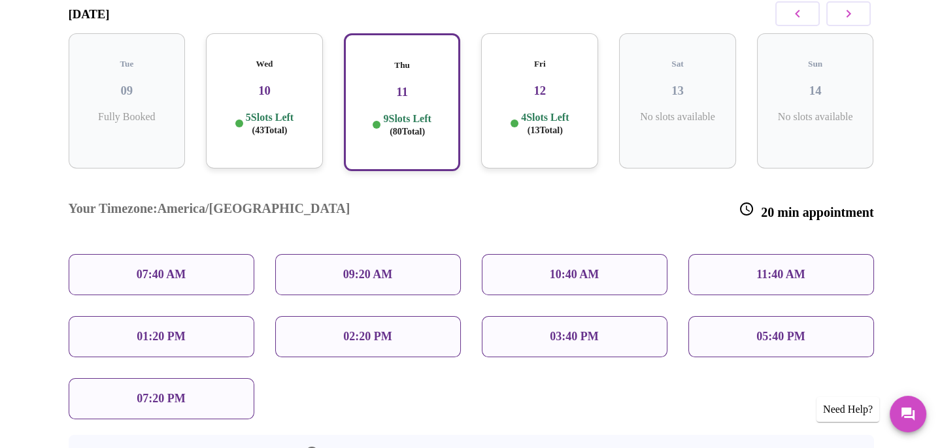
click at [585, 268] on p "10:40 AM" at bounding box center [575, 275] width 50 height 14
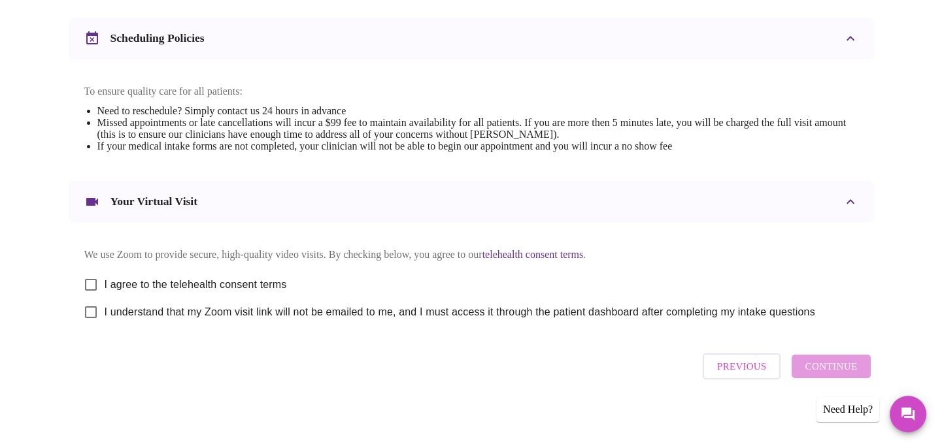
scroll to position [498, 0]
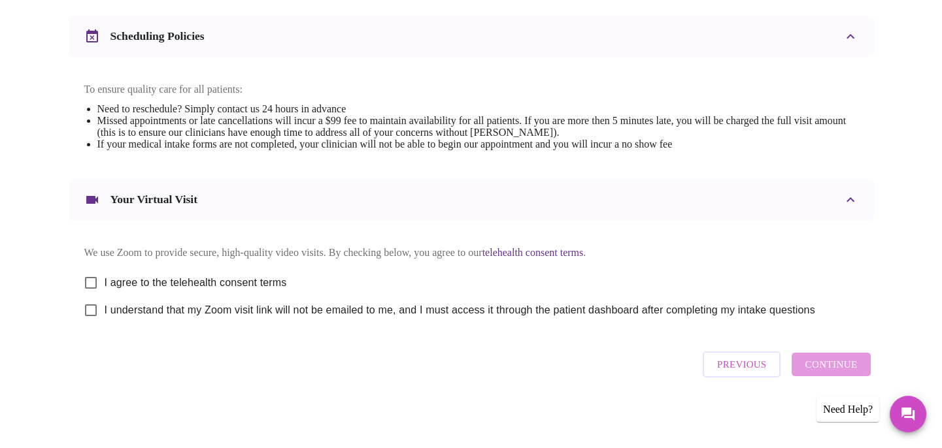
click at [261, 275] on span "I agree to the telehealth consent terms" at bounding box center [196, 283] width 182 height 16
click at [105, 274] on input "I agree to the telehealth consent terms" at bounding box center [90, 282] width 27 height 27
checkbox input "true"
click at [243, 317] on span "I understand that my Zoom visit link will not be emailed to me, and I must acce…" at bounding box center [460, 311] width 710 height 16
click at [105, 317] on input "I understand that my Zoom visit link will not be emailed to me, and I must acce…" at bounding box center [90, 310] width 27 height 27
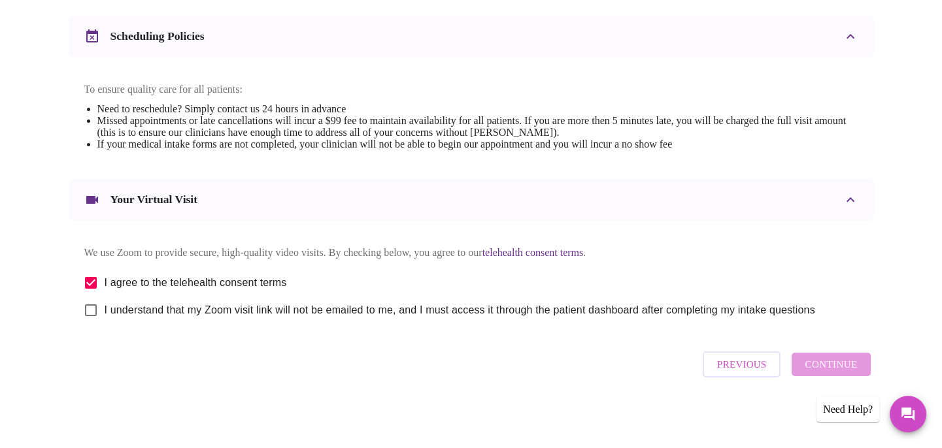
checkbox input "true"
click at [814, 366] on span "Continue" at bounding box center [830, 364] width 52 height 17
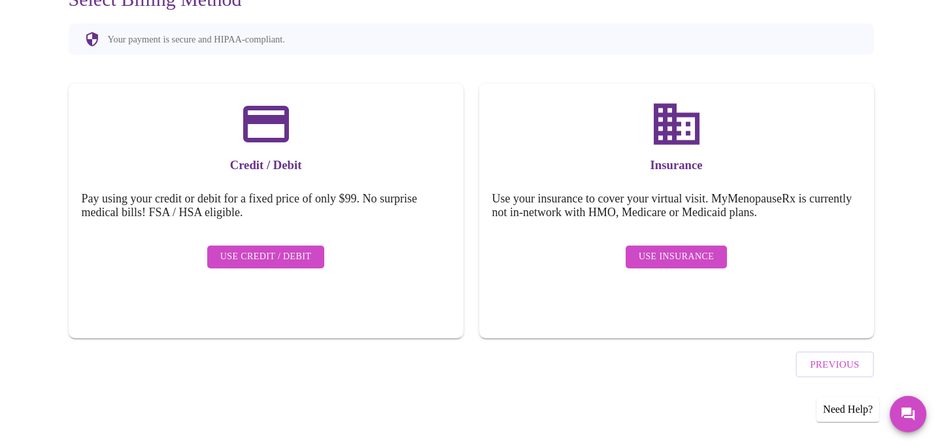
scroll to position [107, 0]
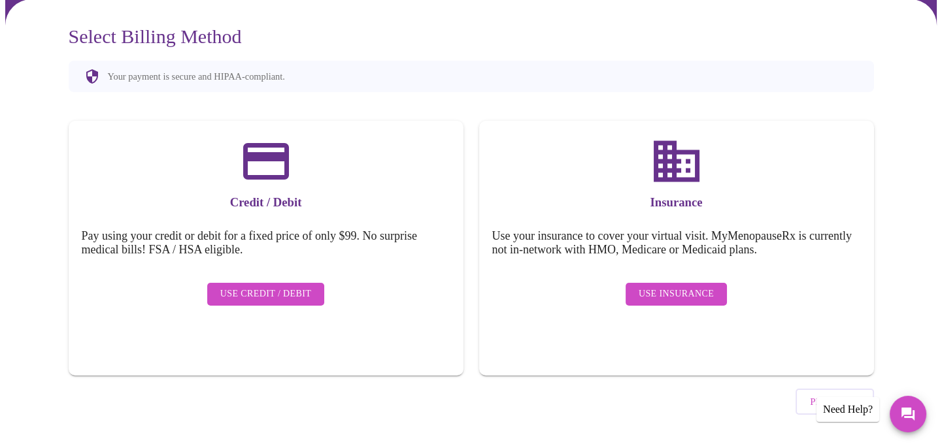
click at [693, 286] on span "Use Insurance" at bounding box center [675, 294] width 75 height 16
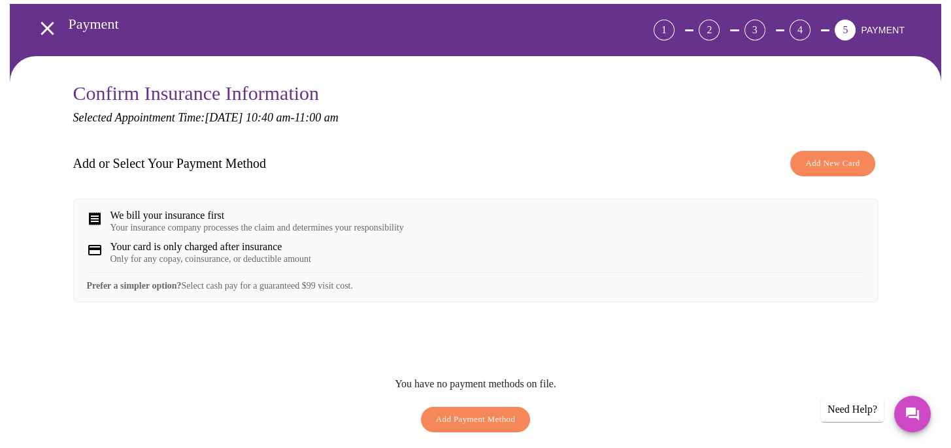
scroll to position [35, 0]
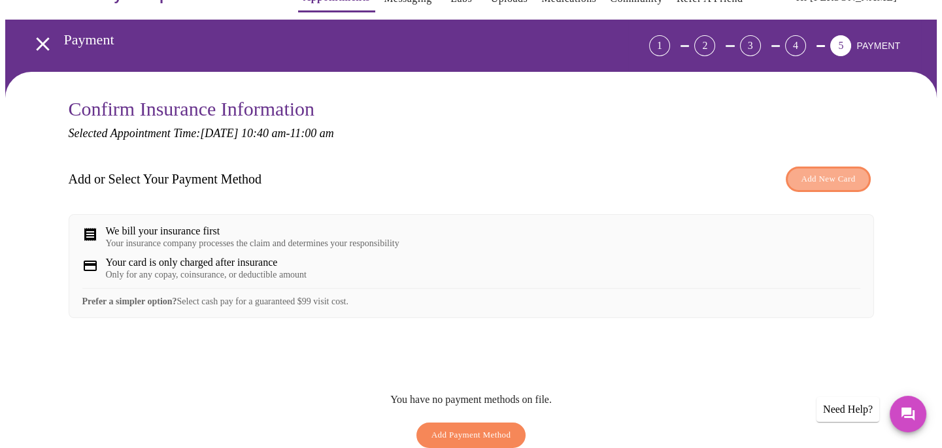
click at [842, 178] on span "Add New Card" at bounding box center [828, 179] width 54 height 15
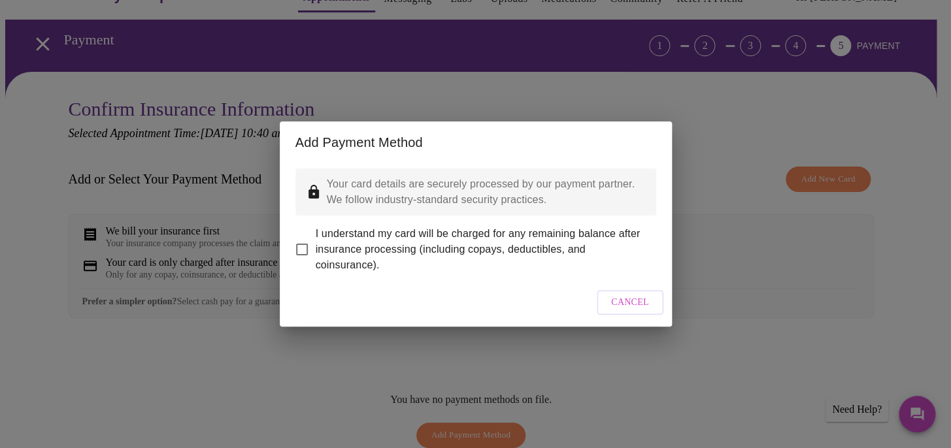
click at [299, 239] on input "I understand my card will be charged for any remaining balance after insurance …" at bounding box center [301, 249] width 27 height 27
checkbox input "true"
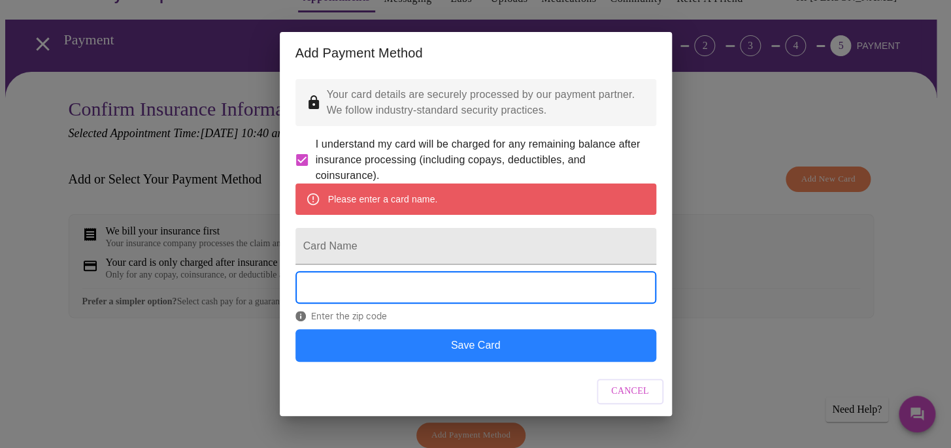
click at [480, 359] on button "Save Card" at bounding box center [475, 345] width 361 height 33
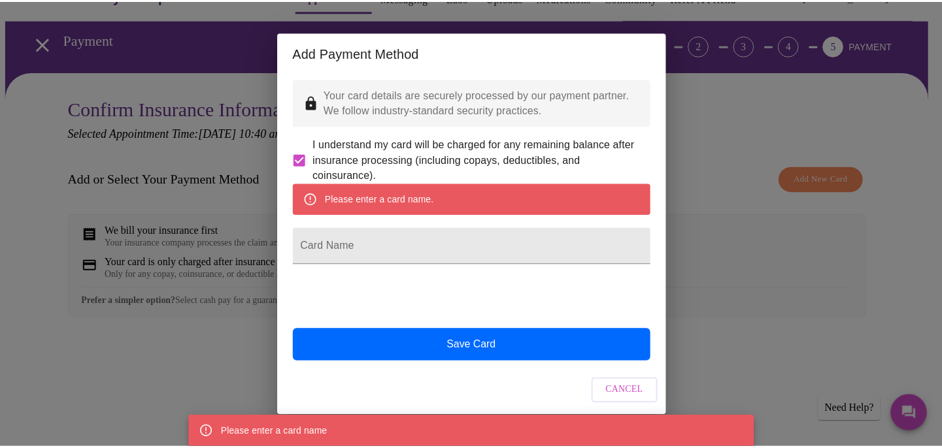
scroll to position [0, 0]
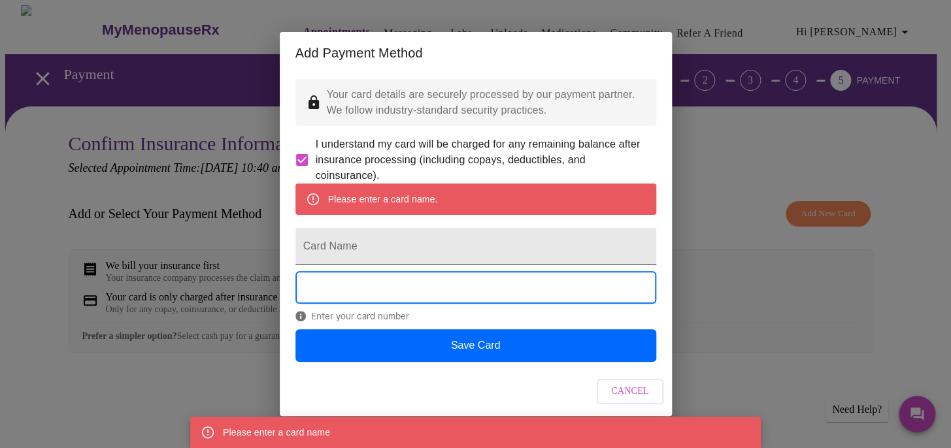
click at [431, 246] on input "Card Name" at bounding box center [475, 246] width 361 height 37
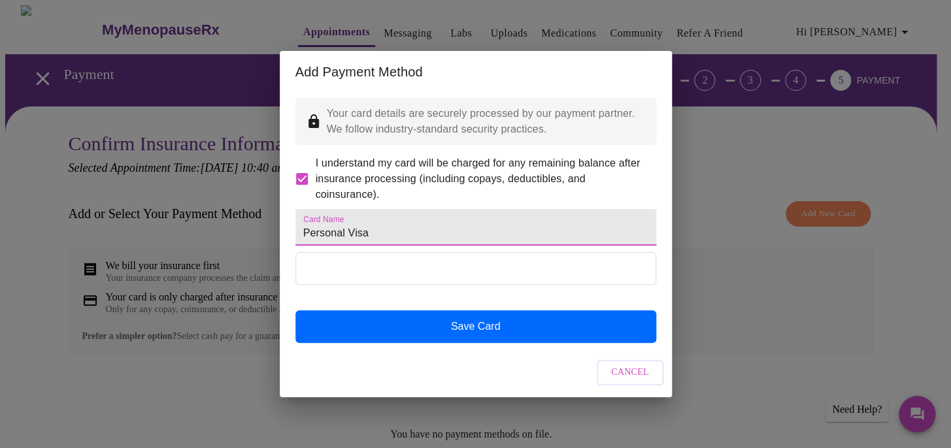
type input "Personal Visa"
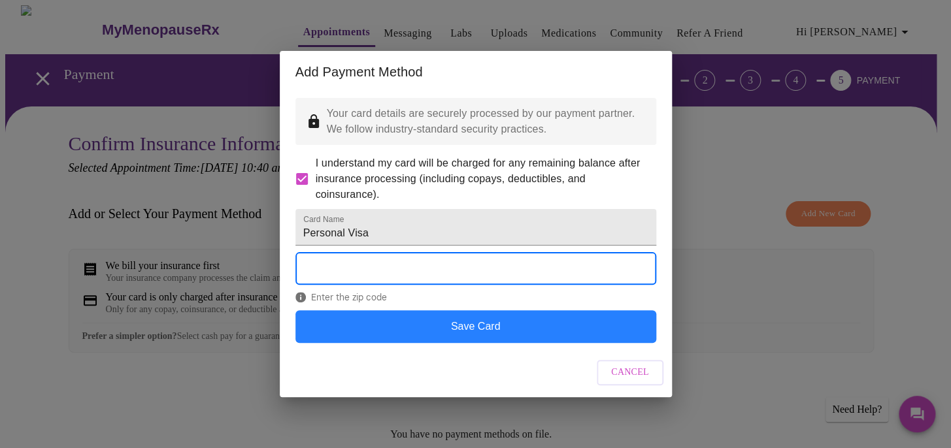
click at [530, 339] on button "Save Card" at bounding box center [475, 326] width 361 height 33
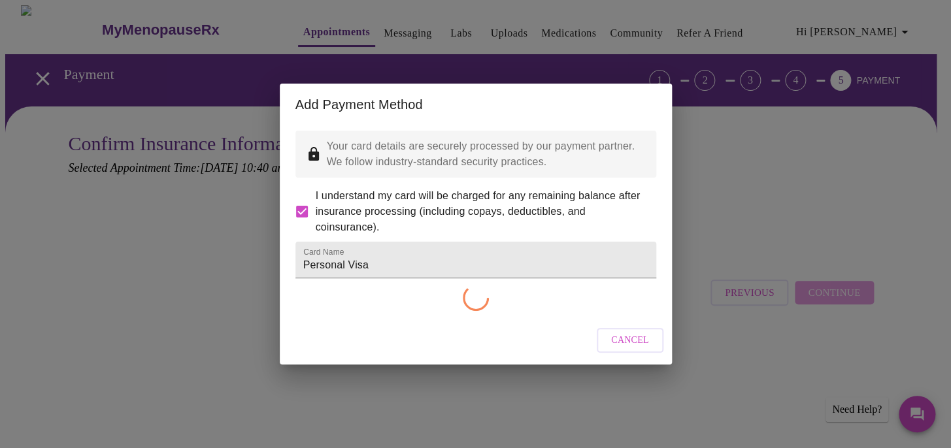
checkbox input "false"
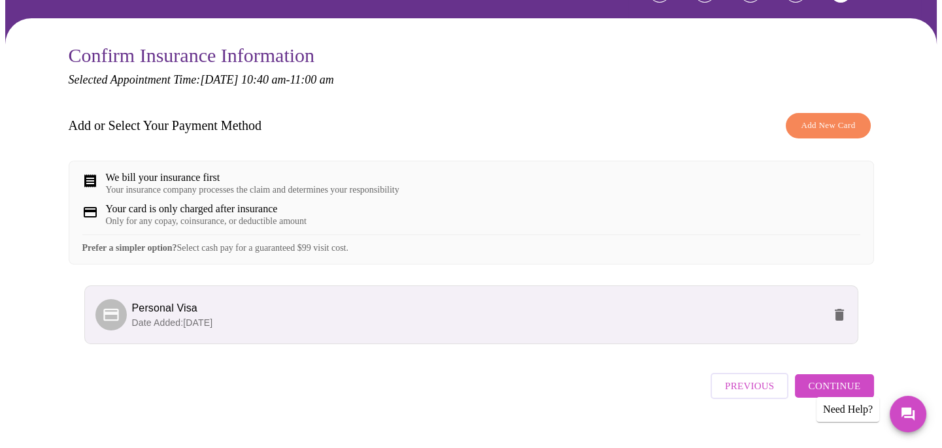
scroll to position [119, 0]
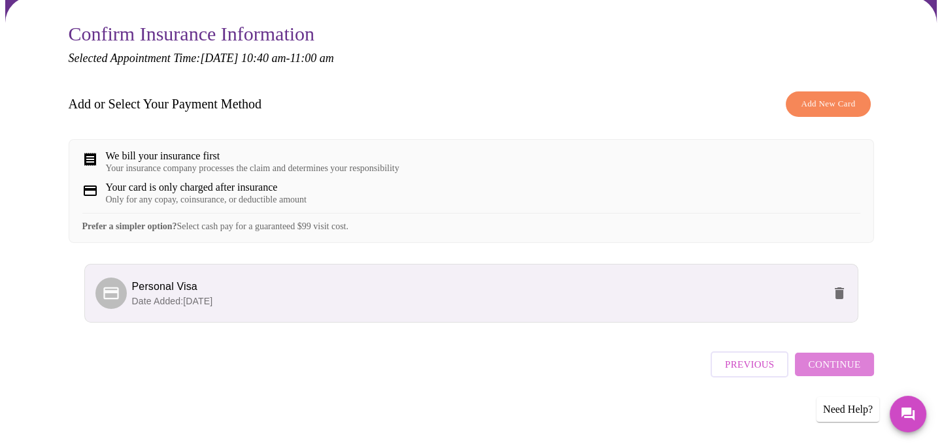
click at [840, 369] on span "Continue" at bounding box center [834, 364] width 52 height 17
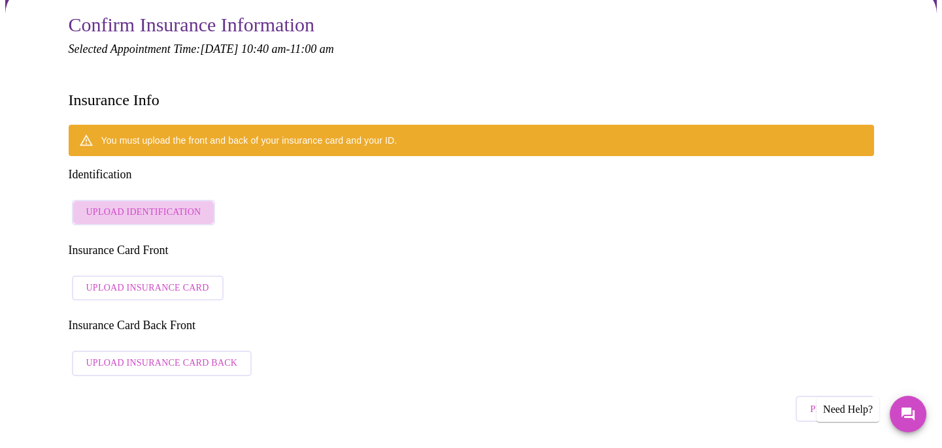
click at [163, 205] on span "Upload Identification" at bounding box center [143, 213] width 115 height 16
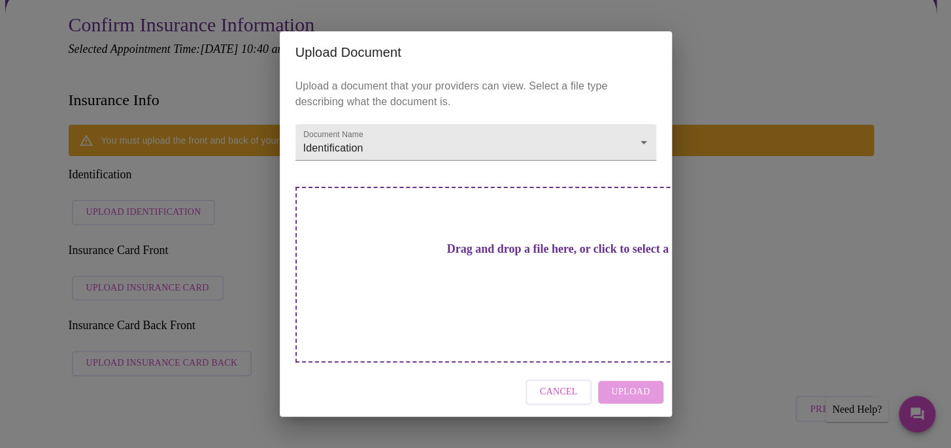
click at [457, 248] on div "Drag and drop a file here, or click to select a file" at bounding box center [567, 275] width 544 height 176
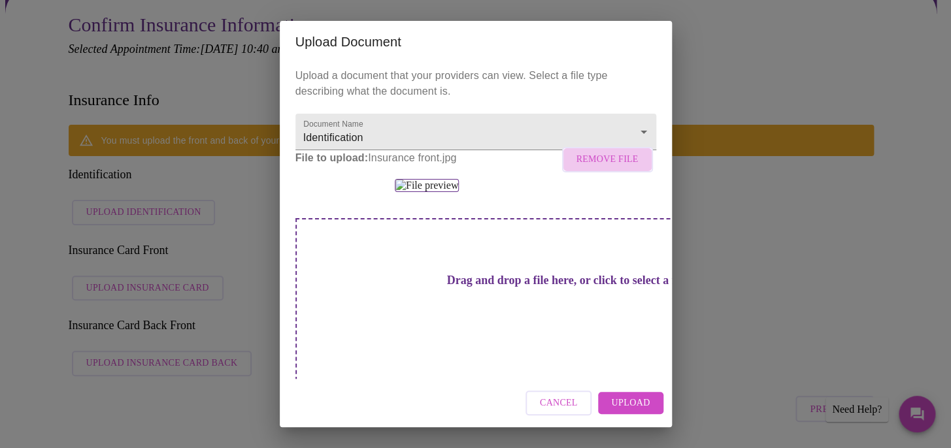
click at [625, 168] on span "Remove File" at bounding box center [607, 160] width 62 height 16
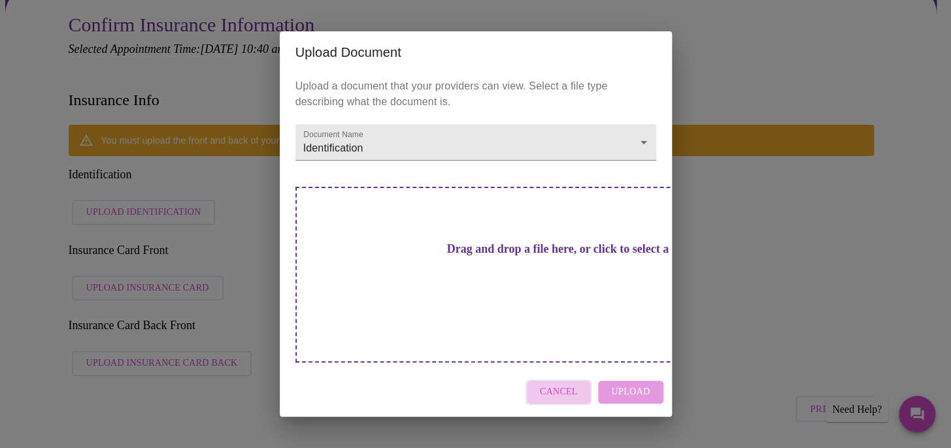
click at [582, 380] on button "Cancel" at bounding box center [558, 392] width 67 height 25
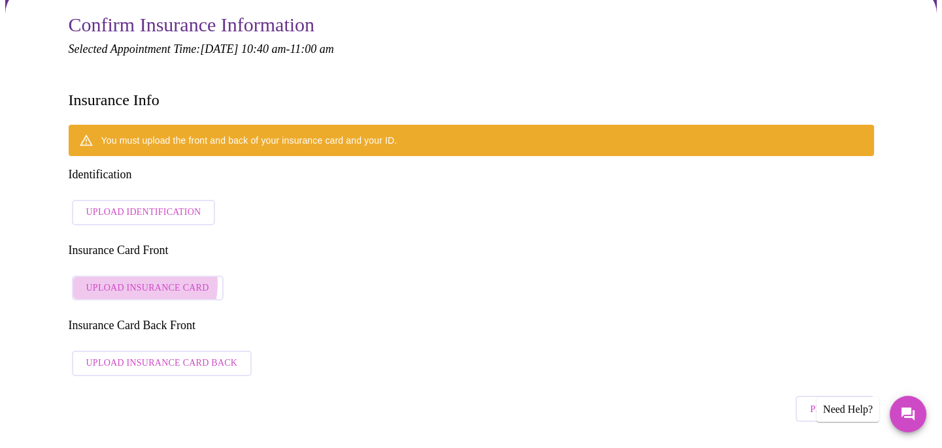
click at [131, 280] on span "Upload Insurance Card" at bounding box center [147, 288] width 123 height 16
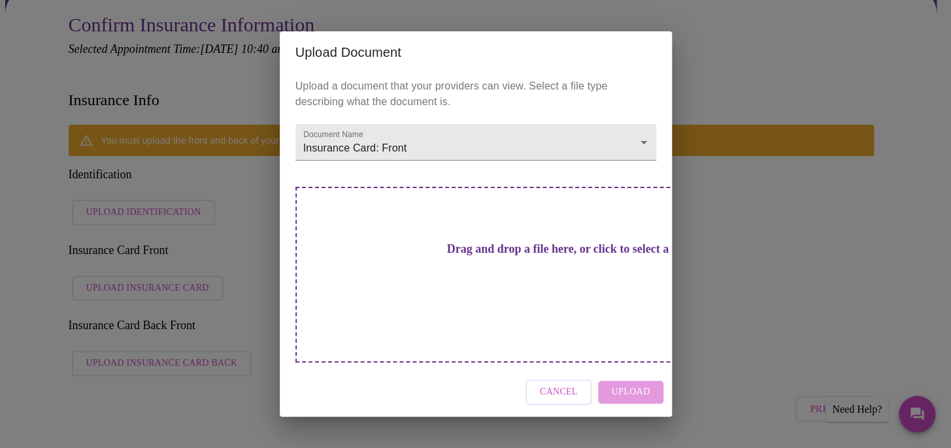
click at [405, 256] on h3 "Drag and drop a file here, or click to select a file" at bounding box center [567, 249] width 361 height 14
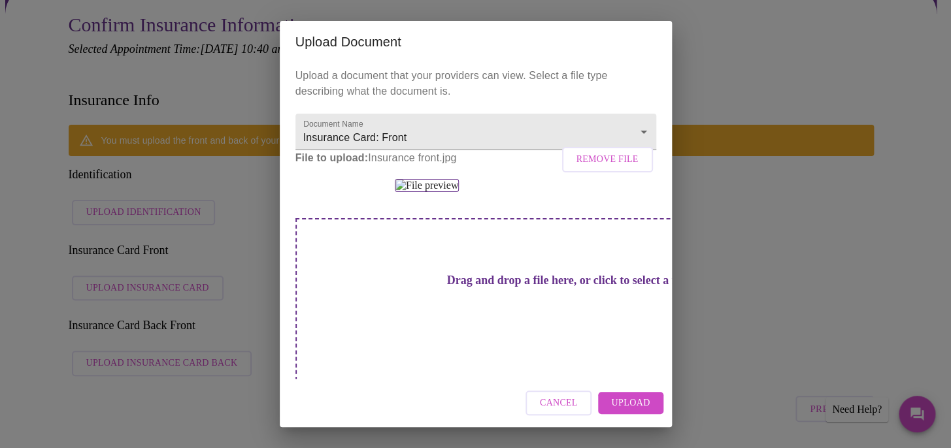
click at [626, 405] on span "Upload" at bounding box center [630, 403] width 39 height 16
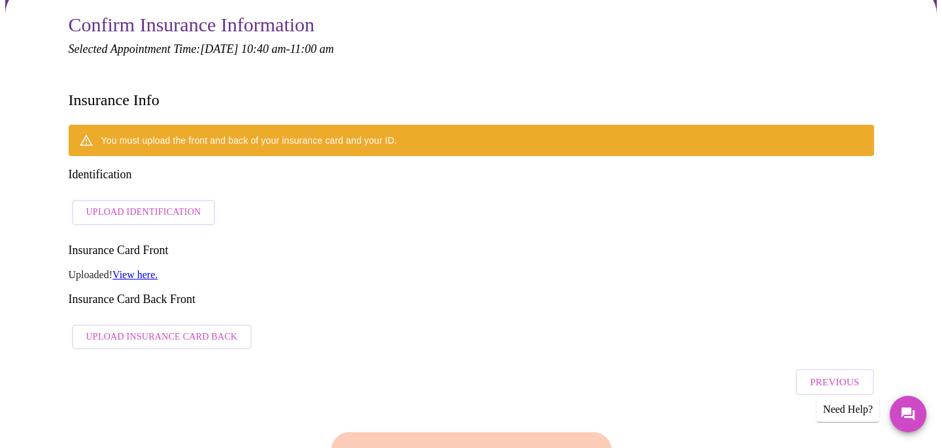
click at [146, 329] on span "Upload Insurance Card Back" at bounding box center [162, 337] width 152 height 16
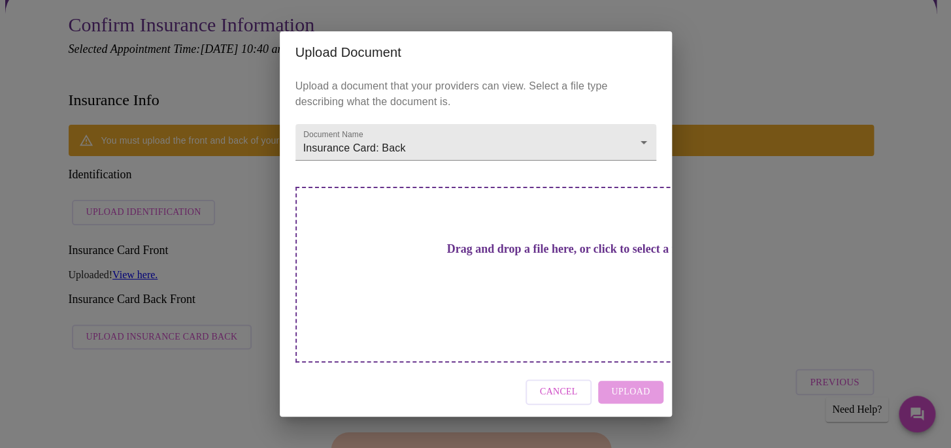
click at [496, 256] on h3 "Drag and drop a file here, or click to select a file" at bounding box center [567, 249] width 361 height 14
click at [457, 256] on h3 "Drag and drop a file here, or click to select a file" at bounding box center [567, 249] width 361 height 14
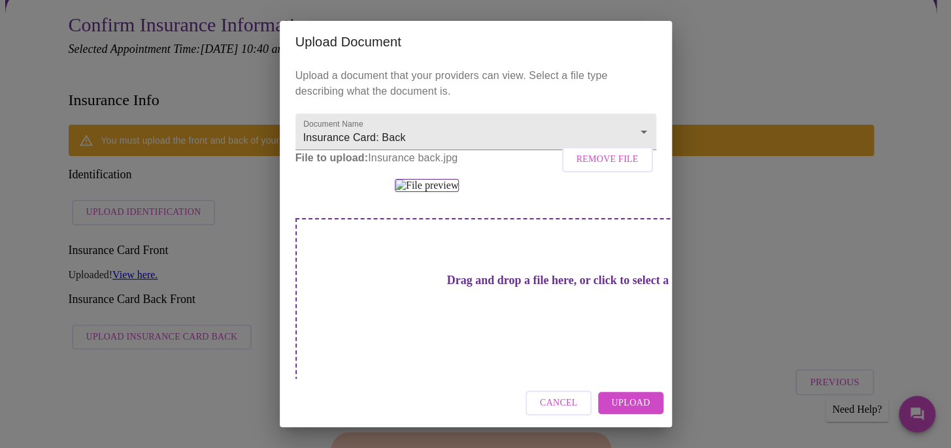
click at [630, 397] on span "Upload" at bounding box center [630, 403] width 39 height 16
click at [629, 397] on span "Upload" at bounding box center [630, 403] width 39 height 16
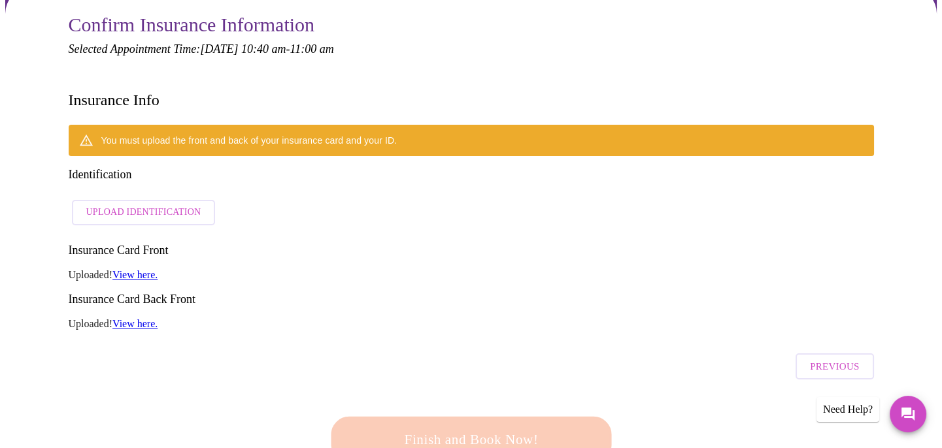
click at [135, 205] on span "Upload Identification" at bounding box center [143, 213] width 115 height 16
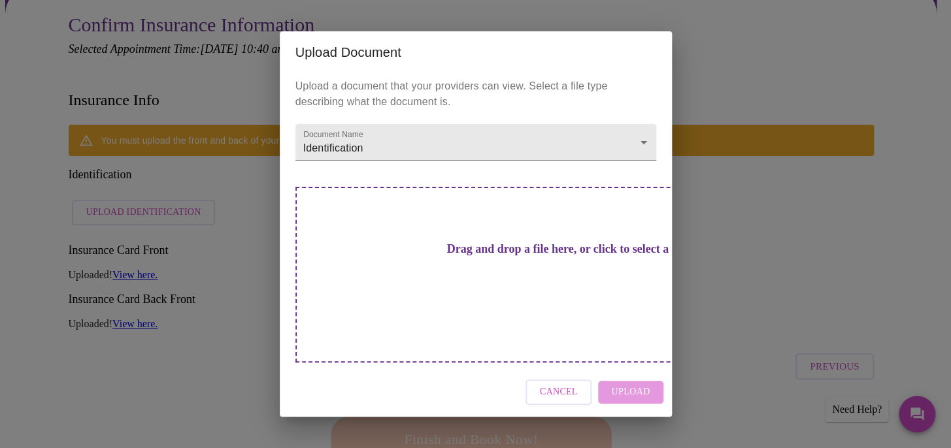
click at [457, 256] on h3 "Drag and drop a file here, or click to select a file" at bounding box center [567, 249] width 361 height 14
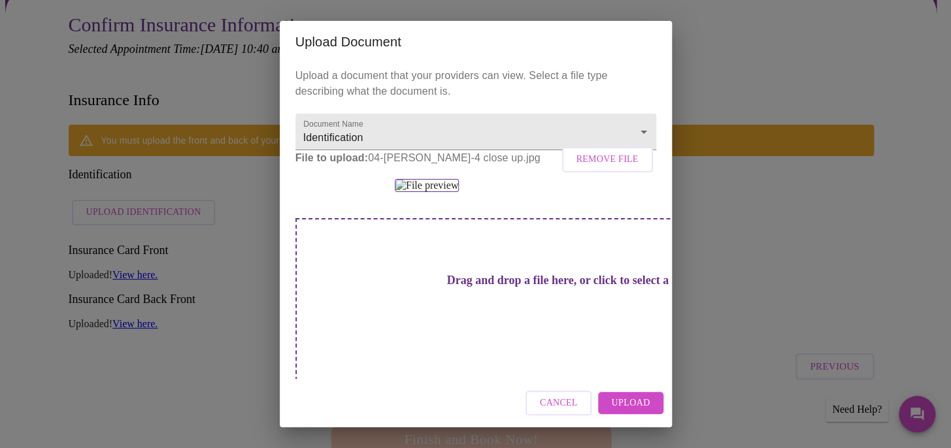
click at [654, 401] on button "Upload" at bounding box center [630, 403] width 65 height 23
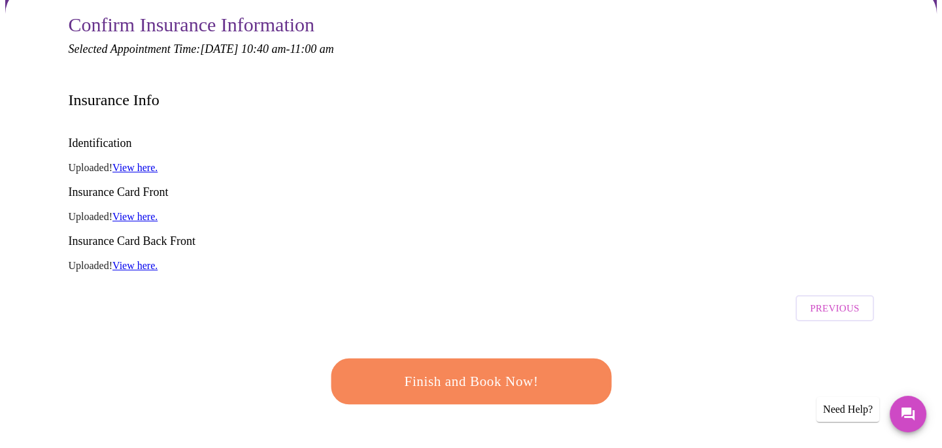
click at [510, 369] on span "Finish and Book Now!" at bounding box center [471, 381] width 250 height 25
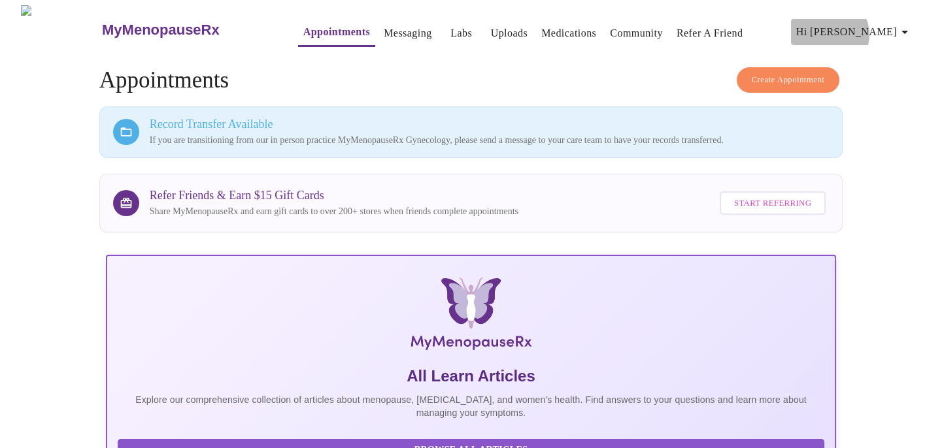
click at [891, 29] on span "Hi [PERSON_NAME]" at bounding box center [854, 32] width 116 height 18
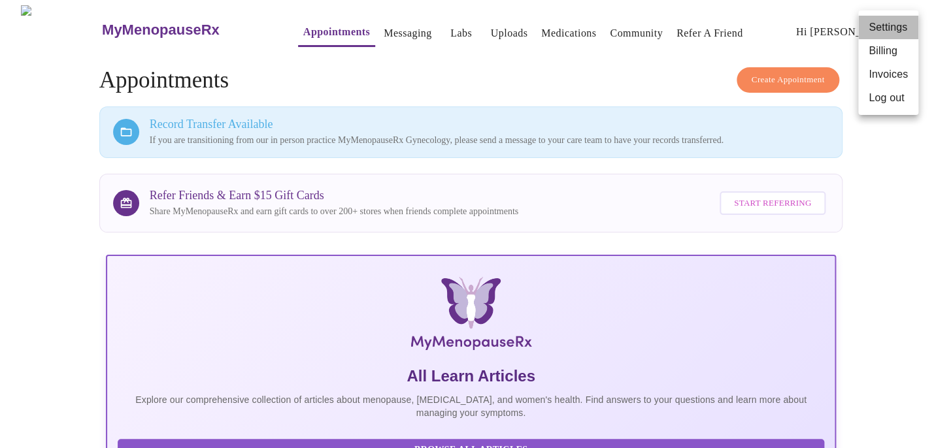
click at [889, 26] on li "Settings" at bounding box center [888, 28] width 60 height 24
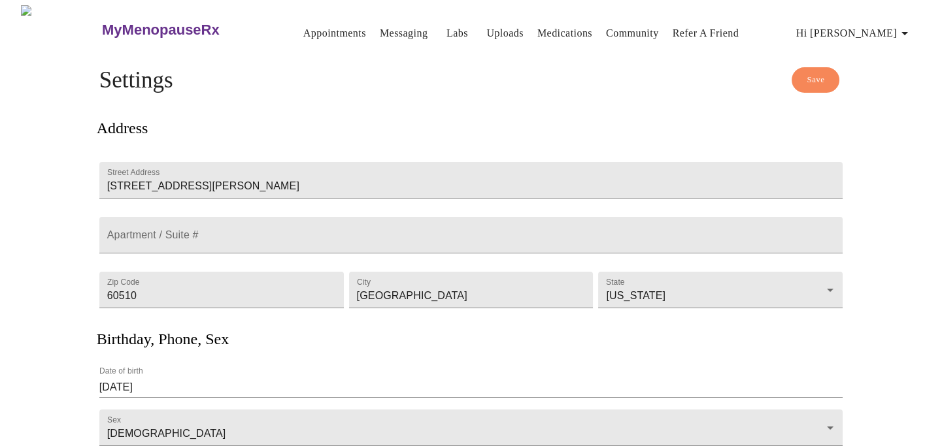
click at [306, 32] on link "Appointments" at bounding box center [334, 33] width 63 height 18
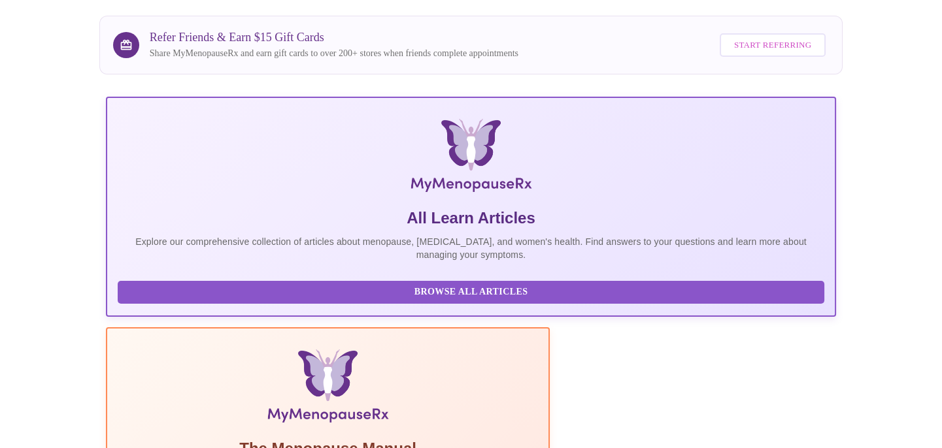
scroll to position [178, 0]
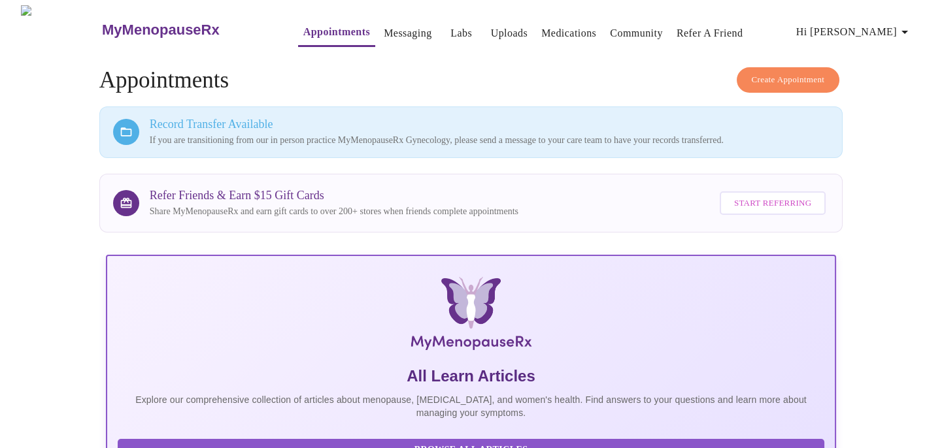
scroll to position [0, 0]
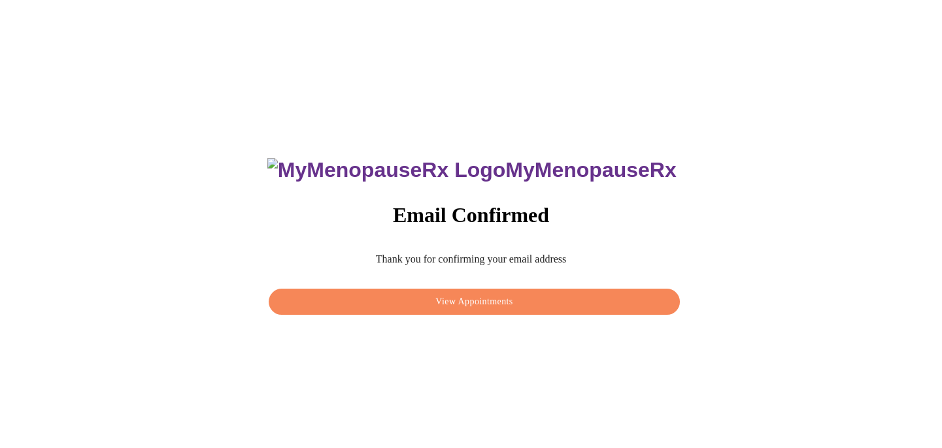
click at [513, 300] on span "View Appointments" at bounding box center [474, 302] width 380 height 16
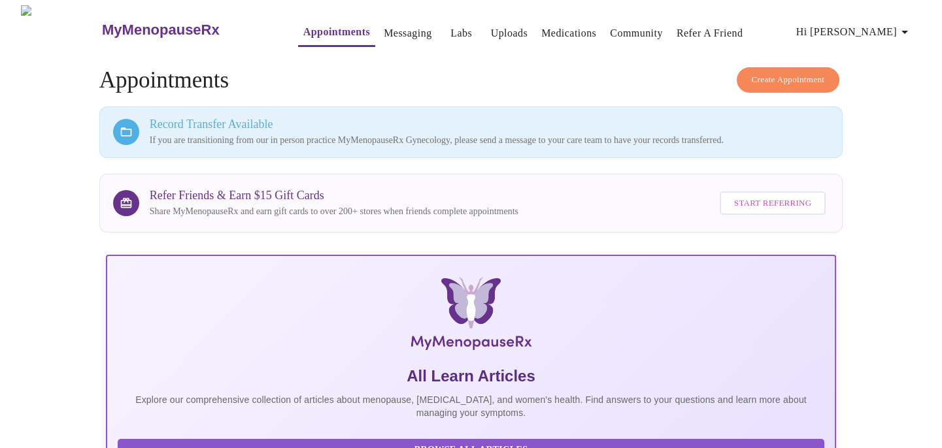
click at [907, 24] on icon "button" at bounding box center [905, 32] width 16 height 16
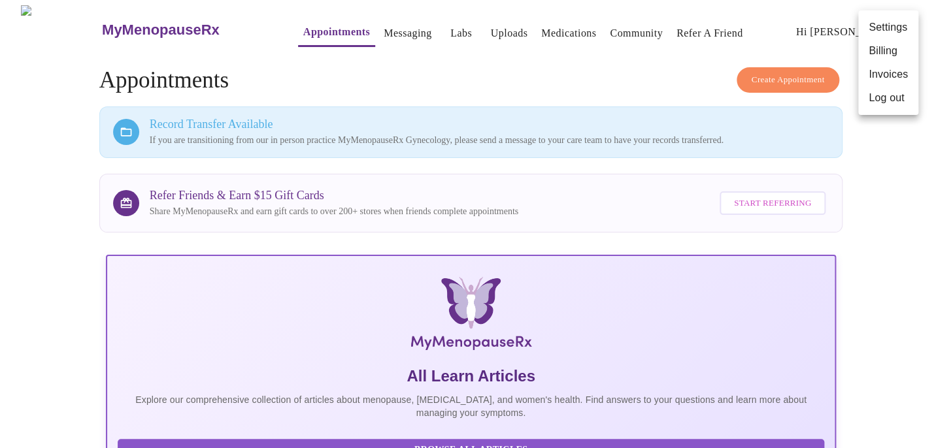
click at [900, 46] on li "Billing" at bounding box center [888, 51] width 60 height 24
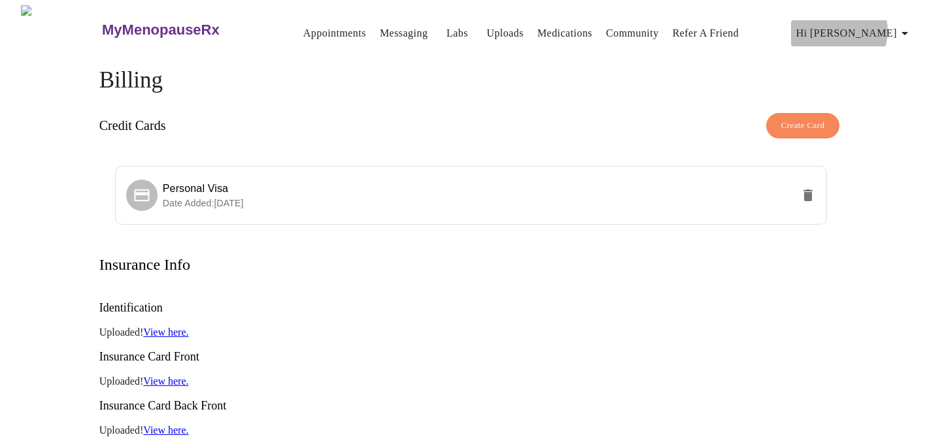
click at [901, 26] on span "Hi [PERSON_NAME]" at bounding box center [854, 33] width 116 height 18
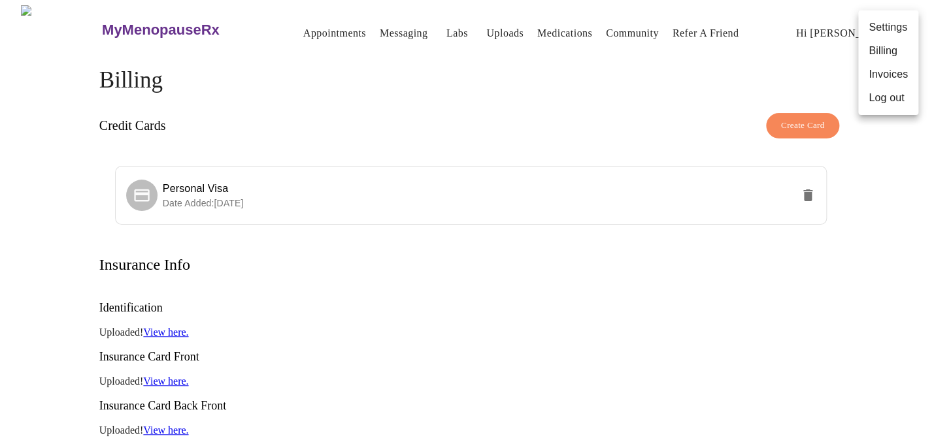
click at [812, 124] on div at bounding box center [475, 224] width 951 height 448
